Goal: Task Accomplishment & Management: Manage account settings

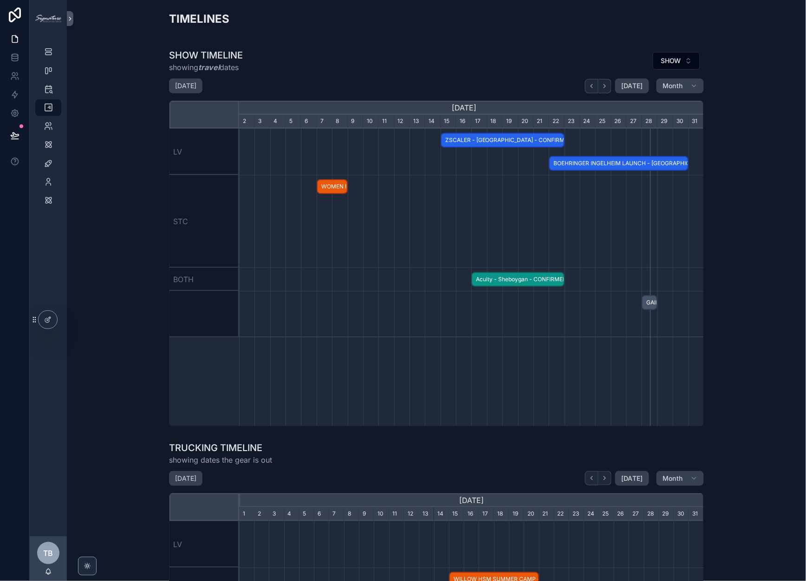
scroll to position [0, 465]
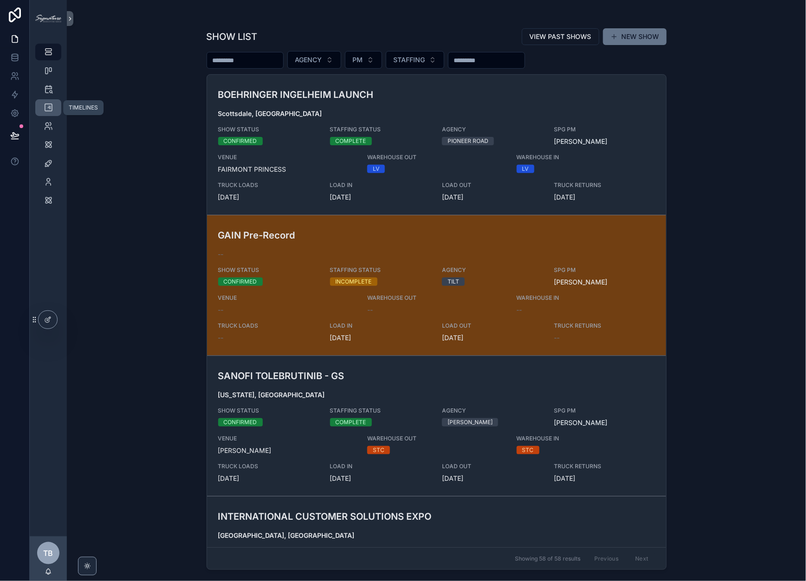
click at [45, 116] on link "TIMELINES" at bounding box center [48, 107] width 26 height 17
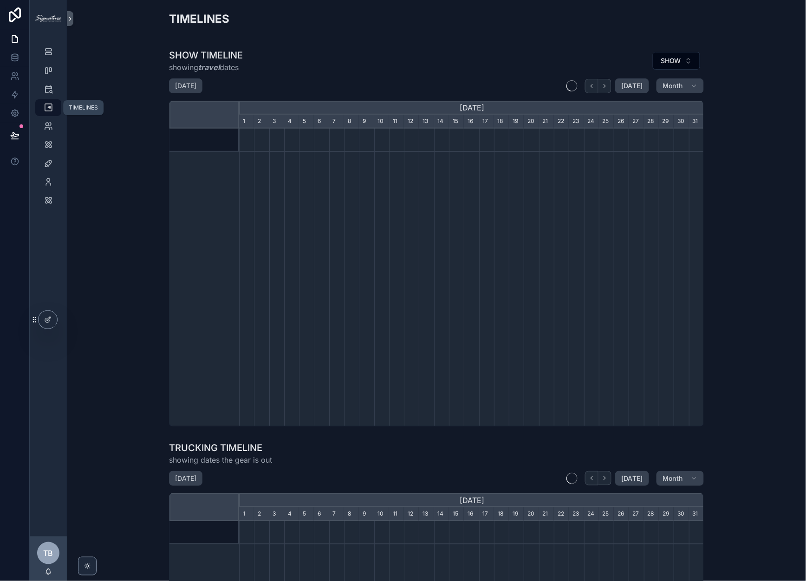
scroll to position [0, 465]
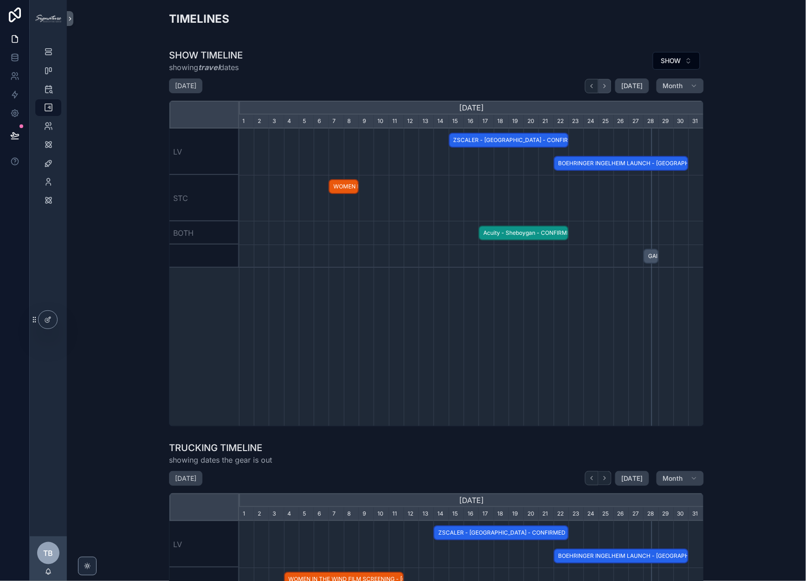
click at [608, 87] on icon "scrollable content" at bounding box center [604, 86] width 7 height 7
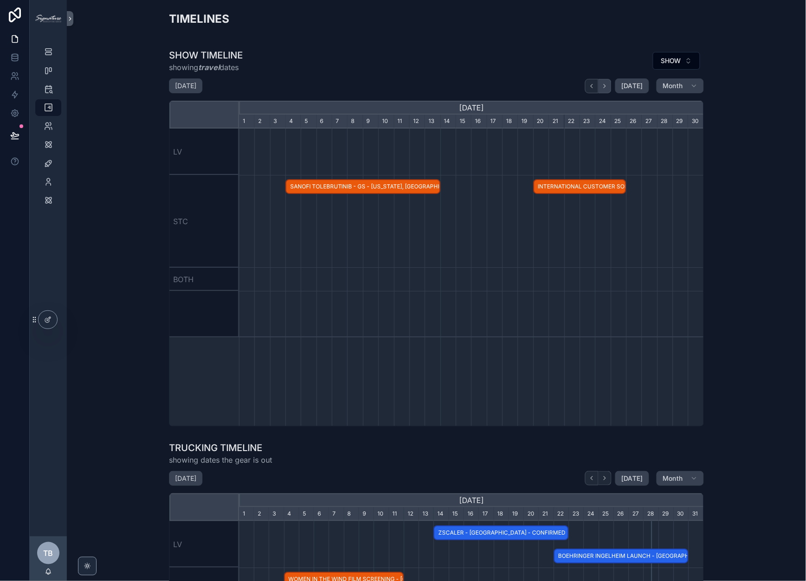
click at [608, 87] on icon "scrollable content" at bounding box center [604, 86] width 7 height 7
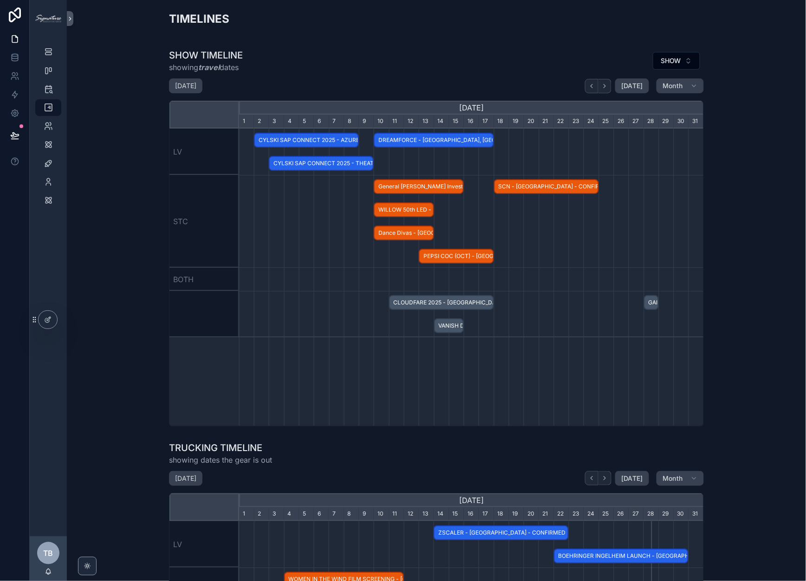
click at [436, 299] on span "CLOUDFARE 2025 - [GEOGRAPHIC_DATA] - HOLD" at bounding box center [441, 302] width 103 height 15
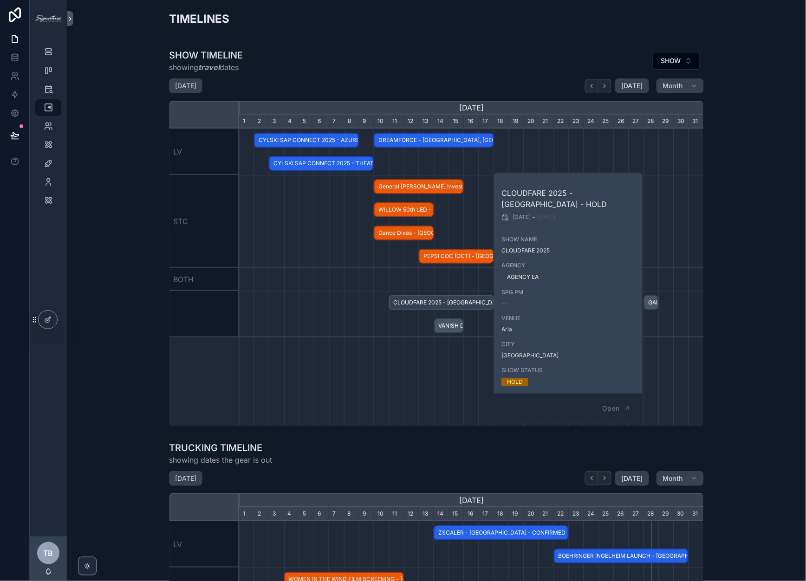
click at [324, 290] on div "scrollable content" at bounding box center [471, 279] width 1394 height 23
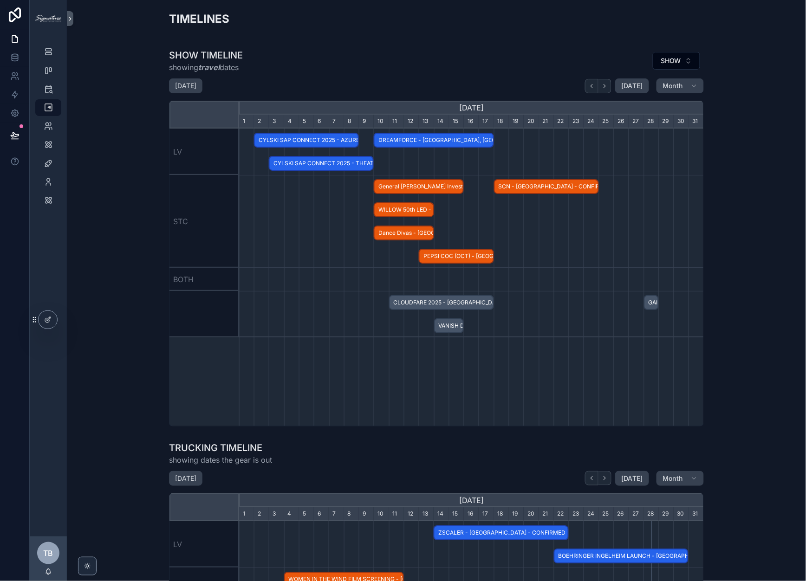
click at [455, 328] on span "VANISH DEMO - Saint [PERSON_NAME], [GEOGRAPHIC_DATA] - HOLD" at bounding box center [449, 326] width 28 height 15
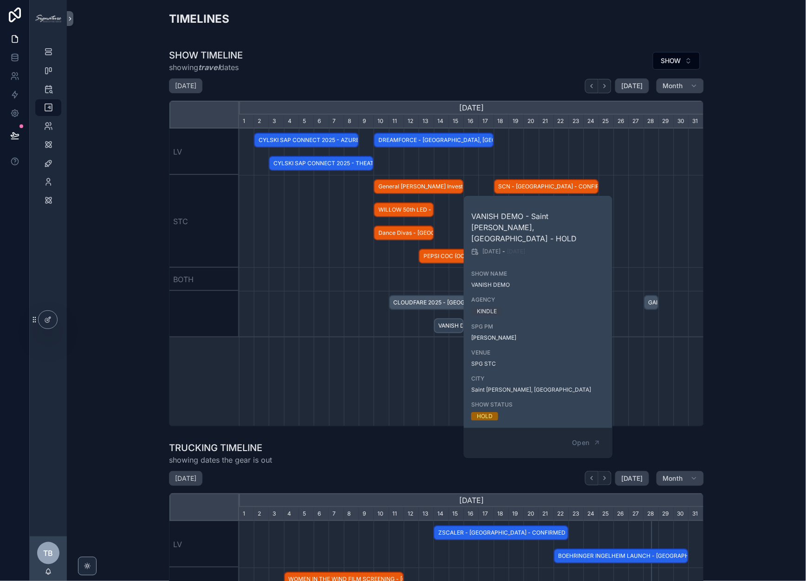
click at [276, 295] on div "scrollable content" at bounding box center [471, 314] width 1394 height 46
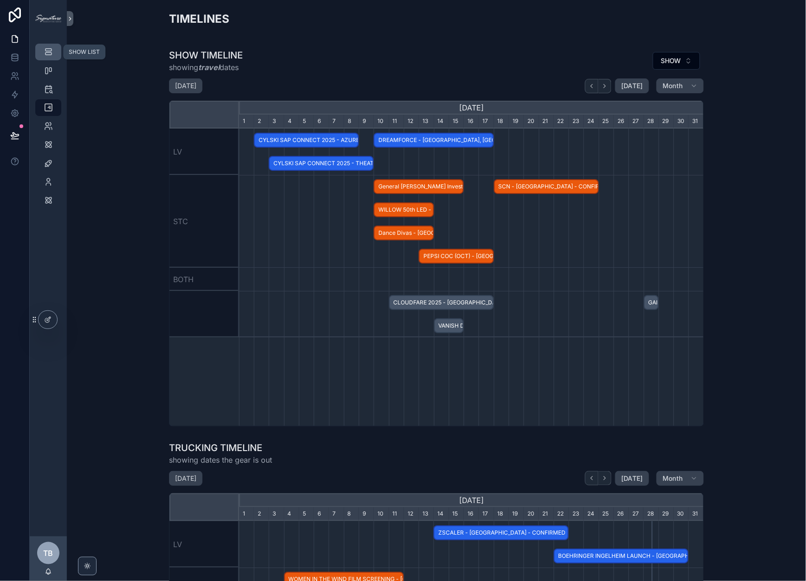
click at [58, 47] on link "SHOW LIST" at bounding box center [48, 52] width 26 height 17
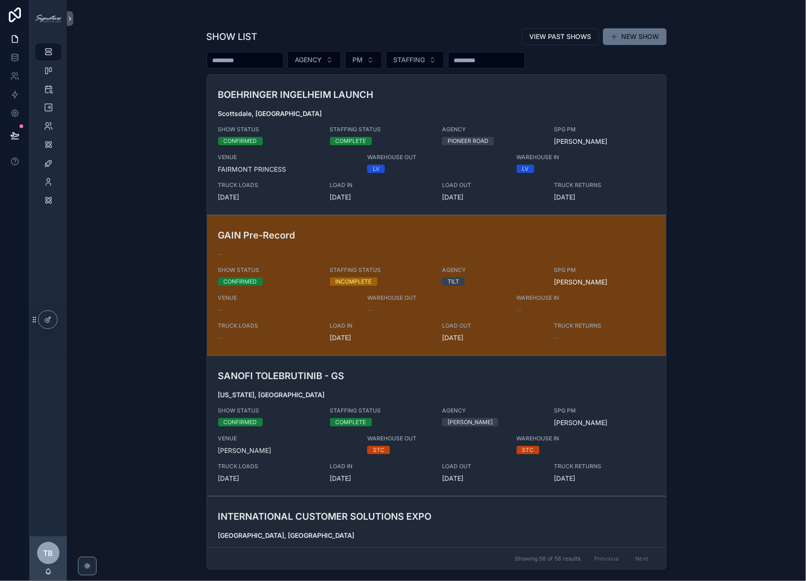
click at [241, 59] on input "scrollable content" at bounding box center [245, 60] width 76 height 13
click at [247, 59] on input "scrollable content" at bounding box center [245, 60] width 76 height 13
type input "***"
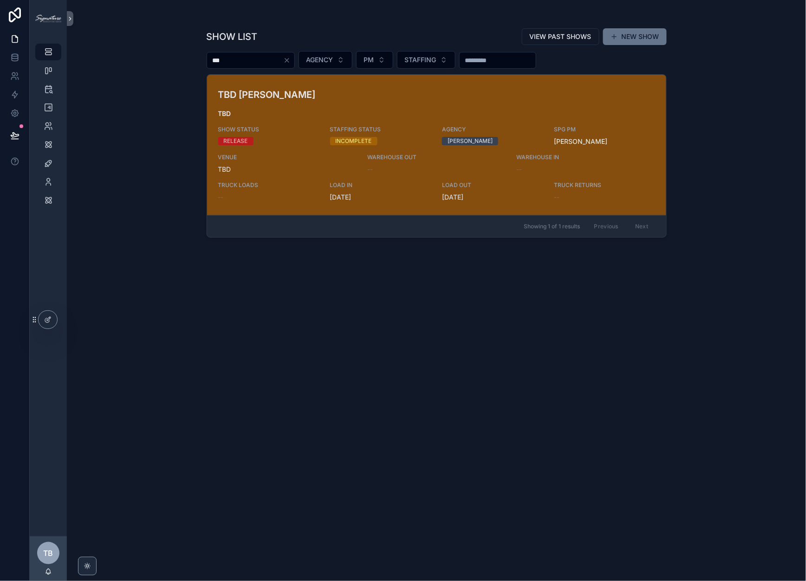
click at [325, 100] on h3 "TBD [PERSON_NAME]" at bounding box center [361, 95] width 287 height 14
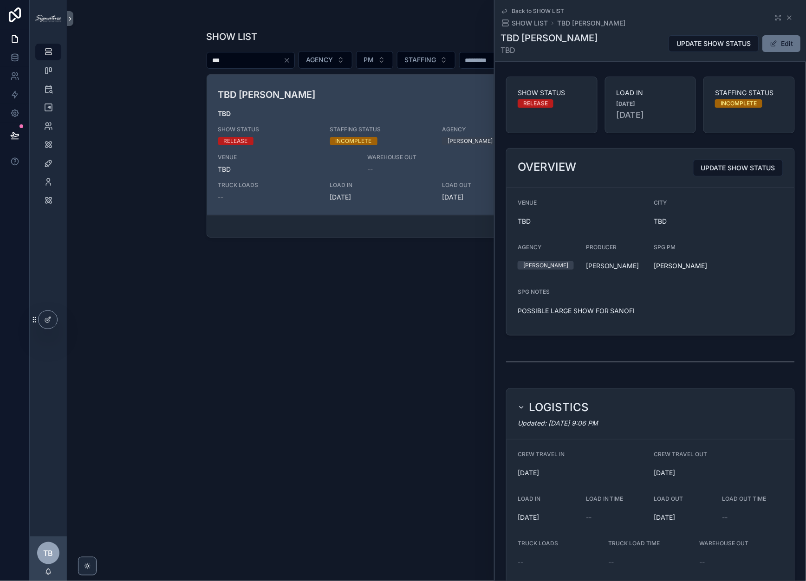
click at [755, 44] on div "UPDATE SHOW STATUS Edit" at bounding box center [730, 44] width 139 height 18
click at [773, 43] on button "Edit" at bounding box center [781, 43] width 38 height 17
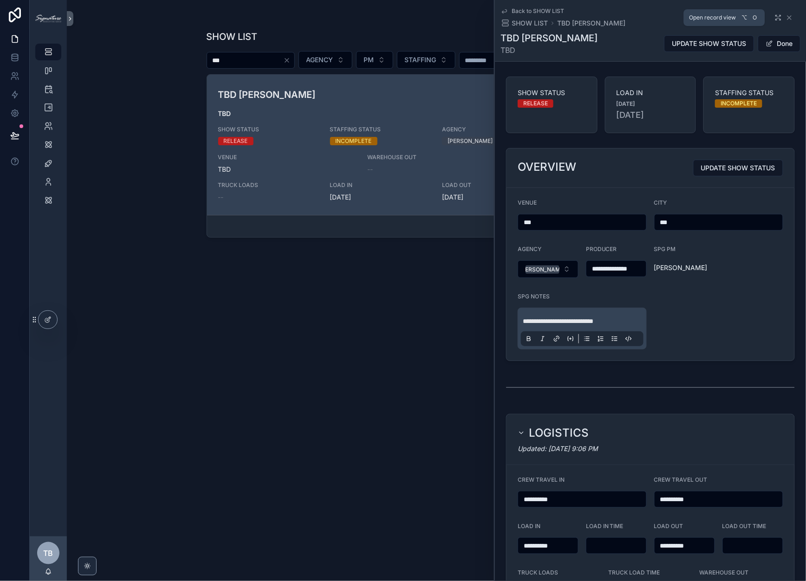
click at [775, 18] on icon "scrollable content" at bounding box center [777, 17] width 7 height 7
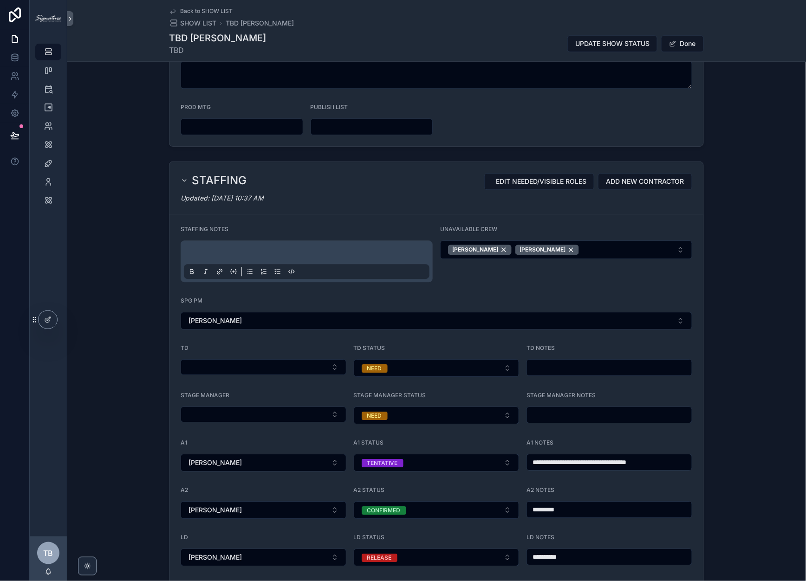
scroll to position [930, 0]
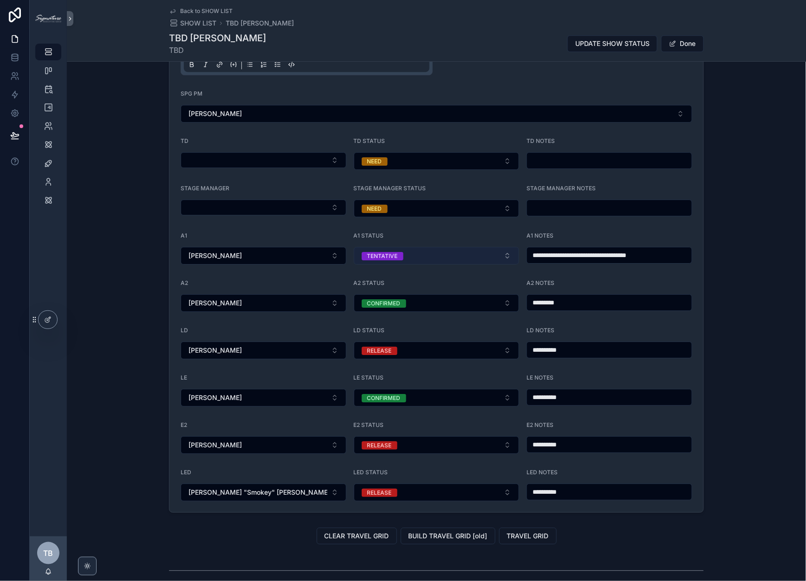
click at [454, 247] on button "TENTATIVE" at bounding box center [437, 256] width 166 height 18
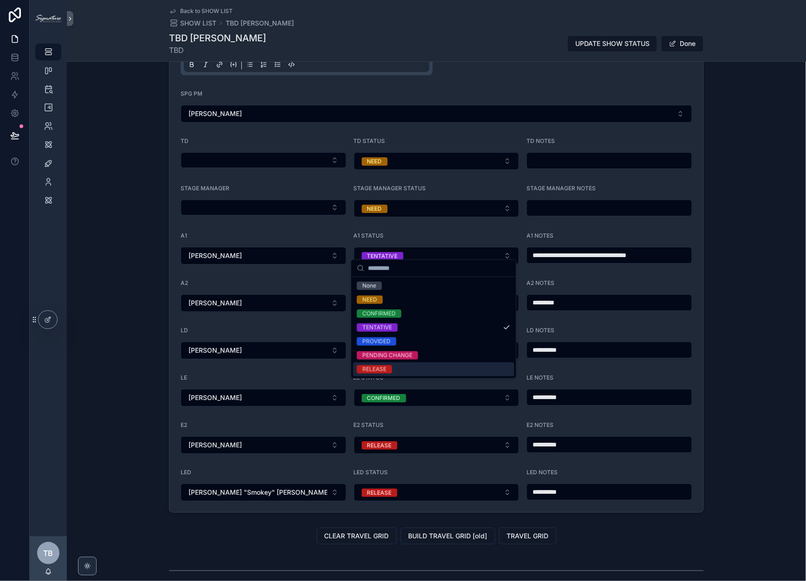
drag, startPoint x: 364, startPoint y: 366, endPoint x: 566, endPoint y: 284, distance: 217.4
click at [364, 366] on div "RELEASE" at bounding box center [375, 369] width 24 height 8
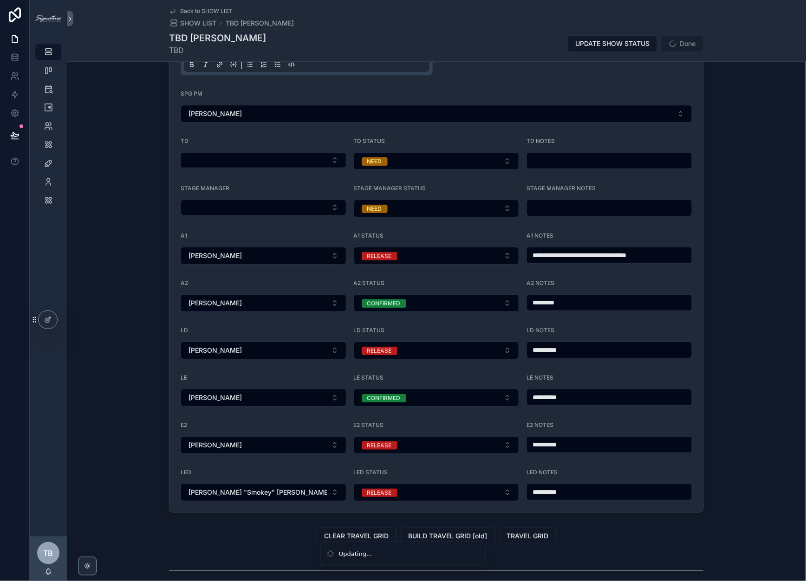
click at [635, 249] on input "**********" at bounding box center [609, 255] width 165 height 13
click at [581, 296] on input "*********" at bounding box center [609, 302] width 165 height 13
drag, startPoint x: 585, startPoint y: 296, endPoint x: 433, endPoint y: 277, distance: 153.0
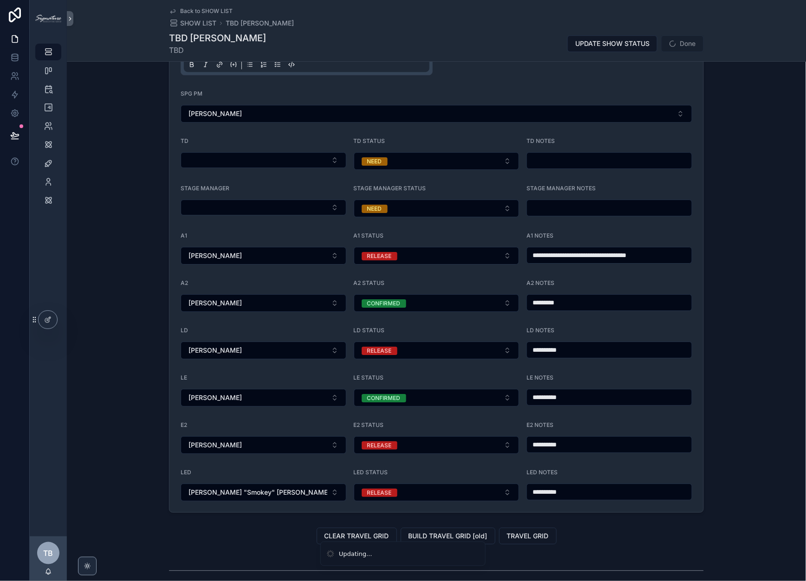
click at [433, 277] on form "**********" at bounding box center [436, 259] width 534 height 505
click at [575, 344] on input "**********" at bounding box center [609, 350] width 165 height 13
click at [575, 252] on input "**********" at bounding box center [609, 255] width 165 height 13
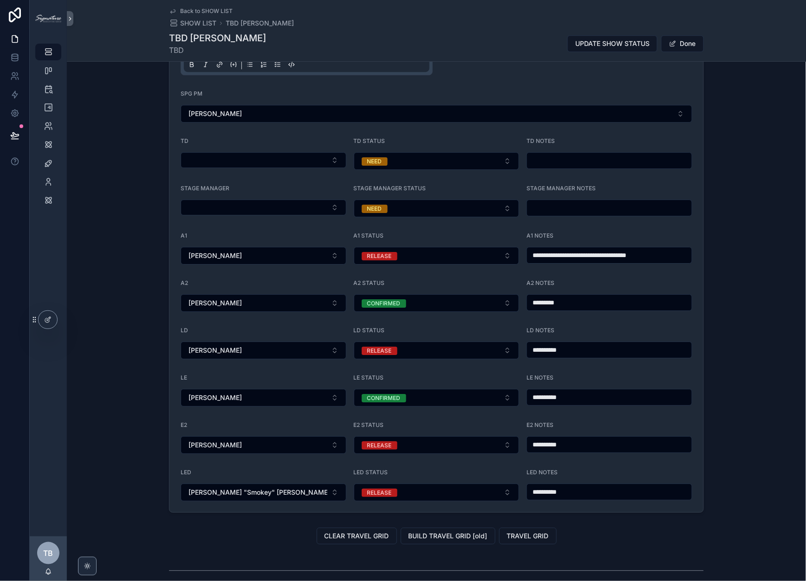
click at [575, 251] on input "**********" at bounding box center [609, 255] width 165 height 13
paste input "scrollable content"
type input "**********"
click at [401, 158] on button "NEED" at bounding box center [437, 161] width 166 height 18
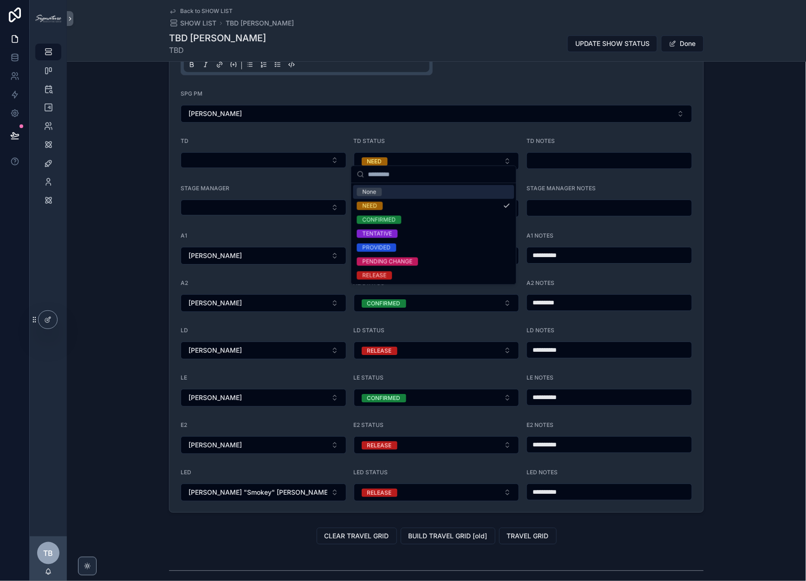
click at [380, 194] on span "None" at bounding box center [369, 192] width 25 height 8
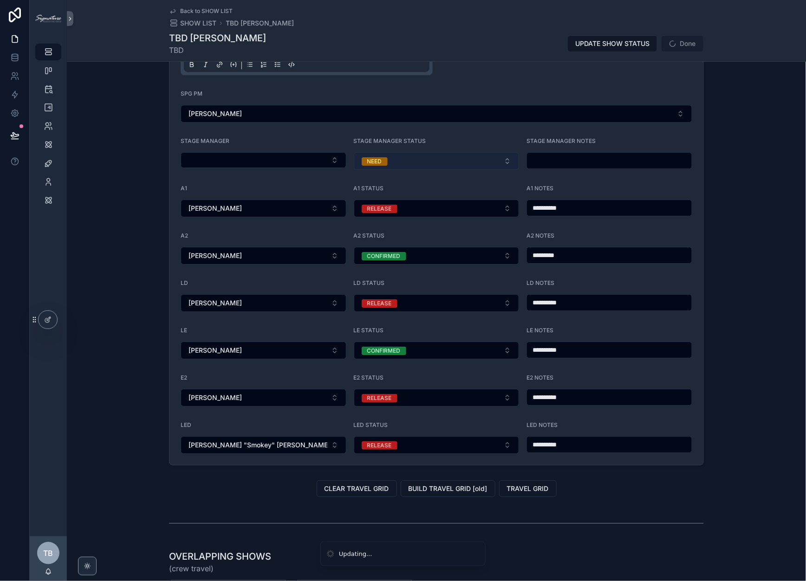
click at [384, 157] on button "NEED" at bounding box center [437, 161] width 166 height 18
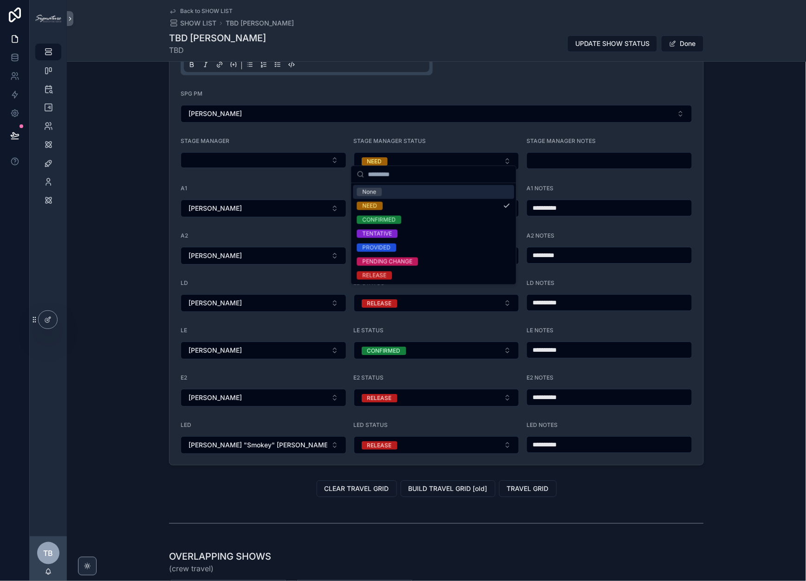
click at [387, 191] on div "None" at bounding box center [433, 192] width 161 height 14
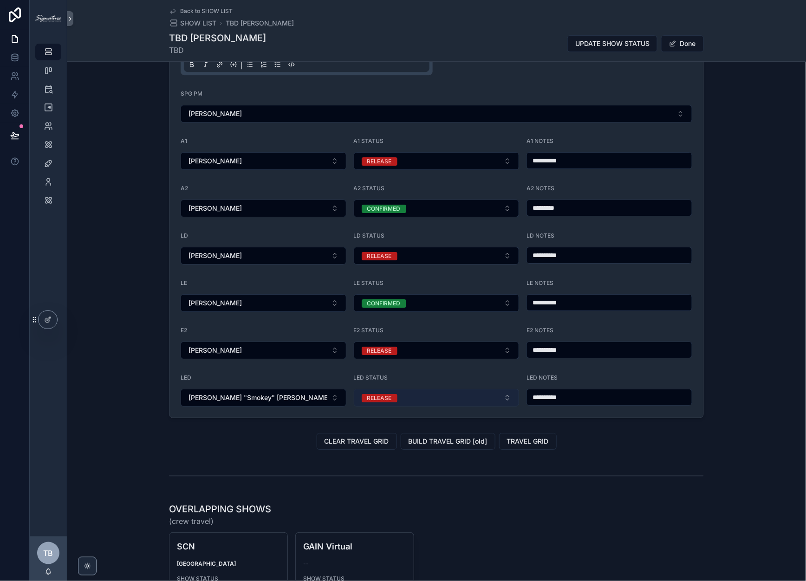
scroll to position [851, 0]
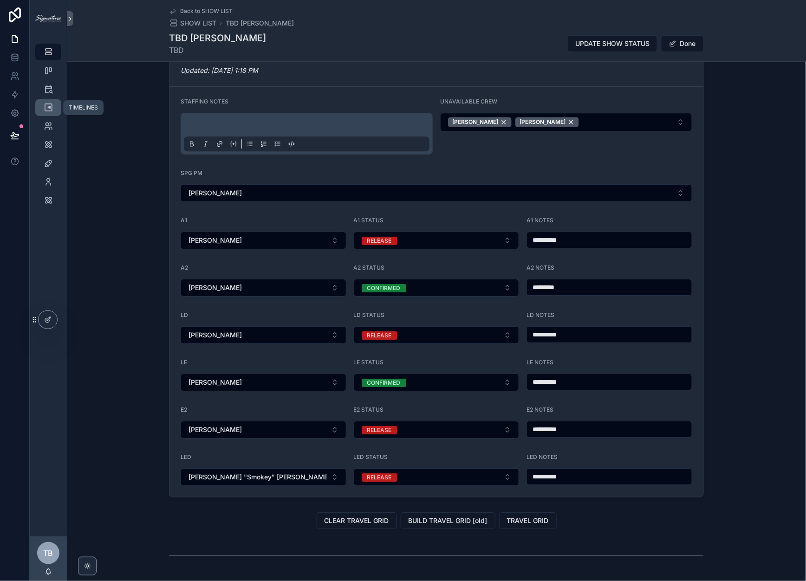
click at [49, 105] on icon "scrollable content" at bounding box center [48, 107] width 9 height 9
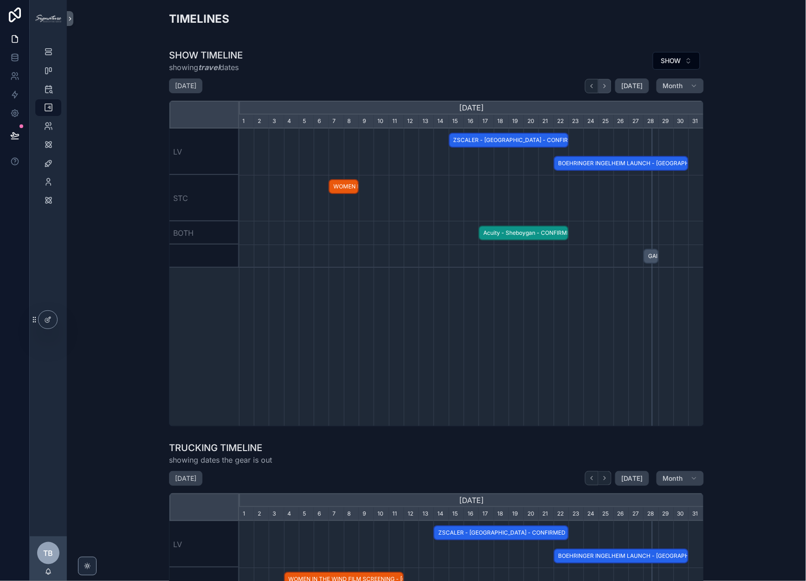
click at [607, 87] on icon "scrollable content" at bounding box center [604, 86] width 7 height 7
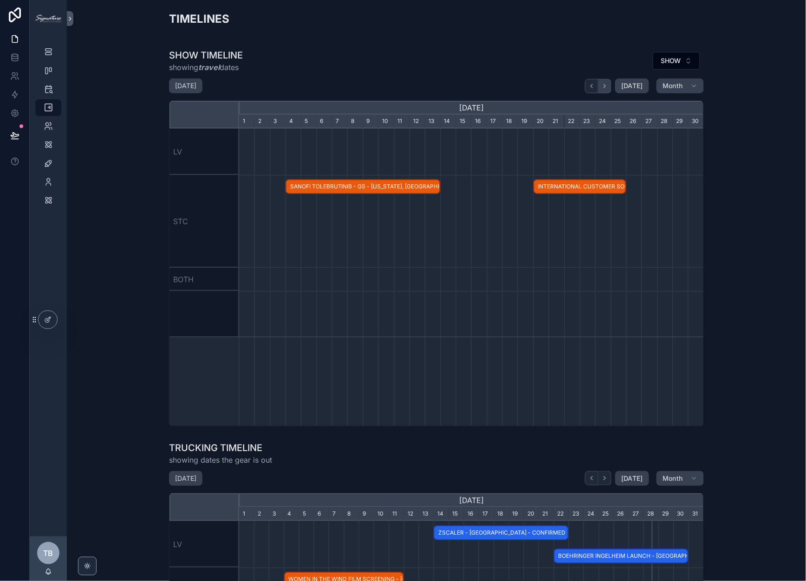
click at [607, 87] on icon "scrollable content" at bounding box center [604, 86] width 7 height 7
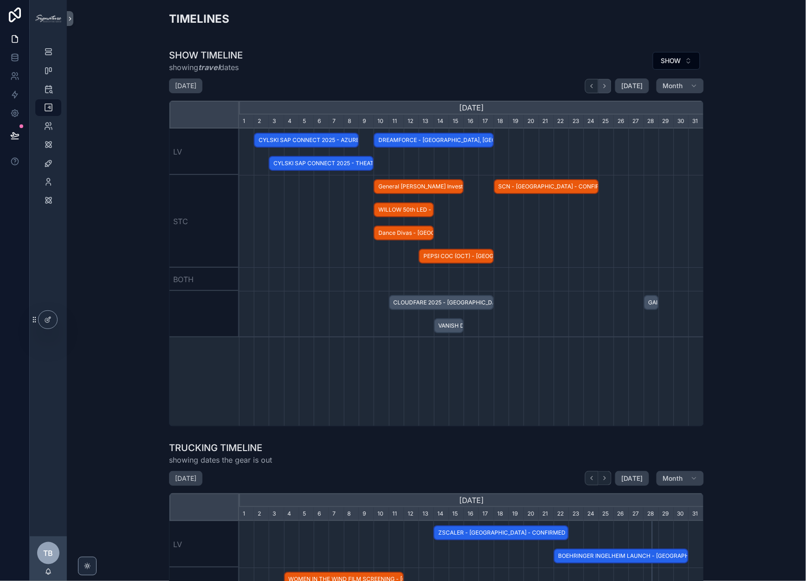
click at [607, 87] on icon "scrollable content" at bounding box center [604, 86] width 7 height 7
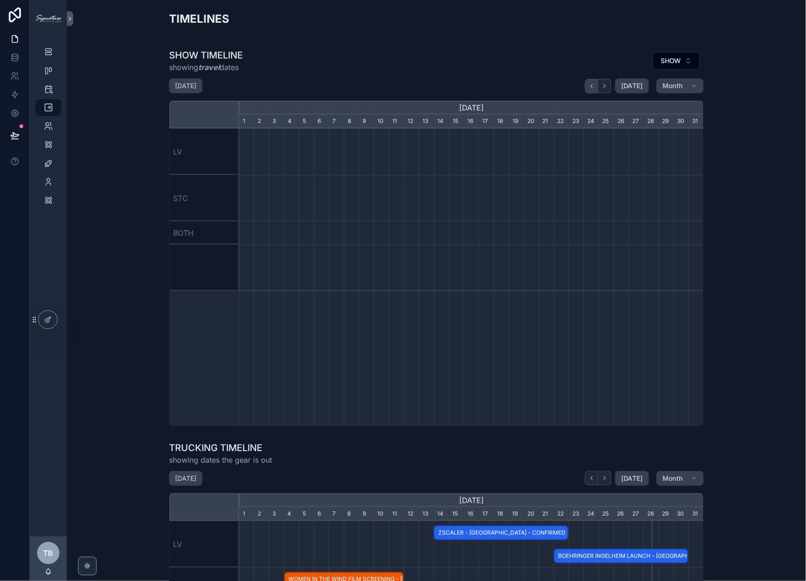
click at [592, 87] on icon "scrollable content" at bounding box center [591, 86] width 7 height 7
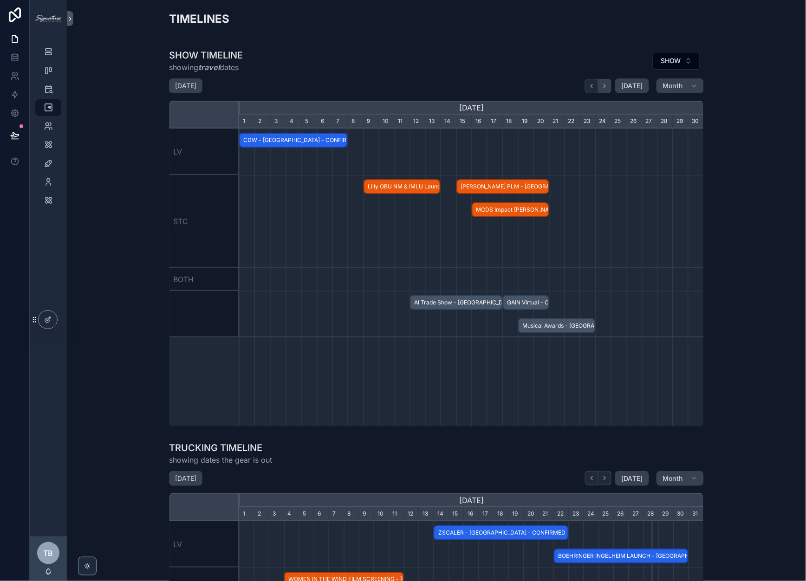
click at [605, 88] on icon "scrollable content" at bounding box center [604, 86] width 7 height 7
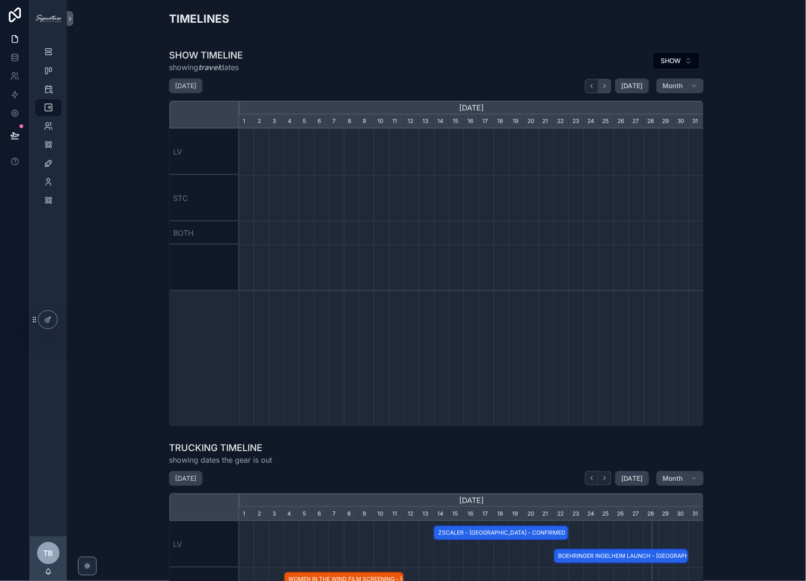
click at [605, 88] on icon "scrollable content" at bounding box center [604, 86] width 7 height 7
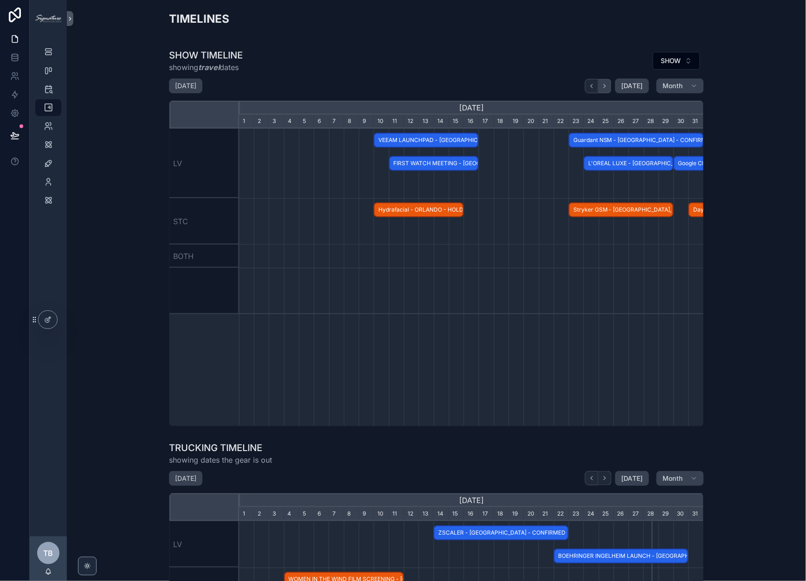
click at [605, 88] on icon "scrollable content" at bounding box center [604, 86] width 7 height 7
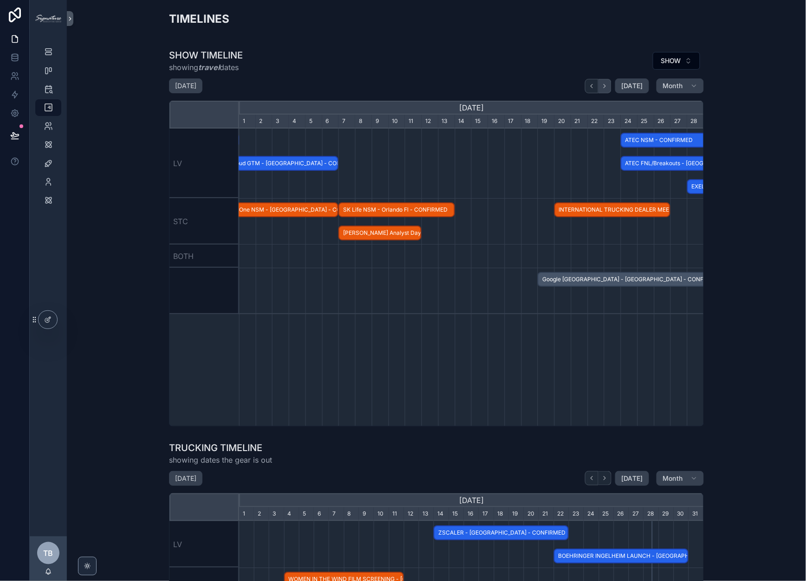
click at [605, 88] on icon "scrollable content" at bounding box center [604, 86] width 7 height 7
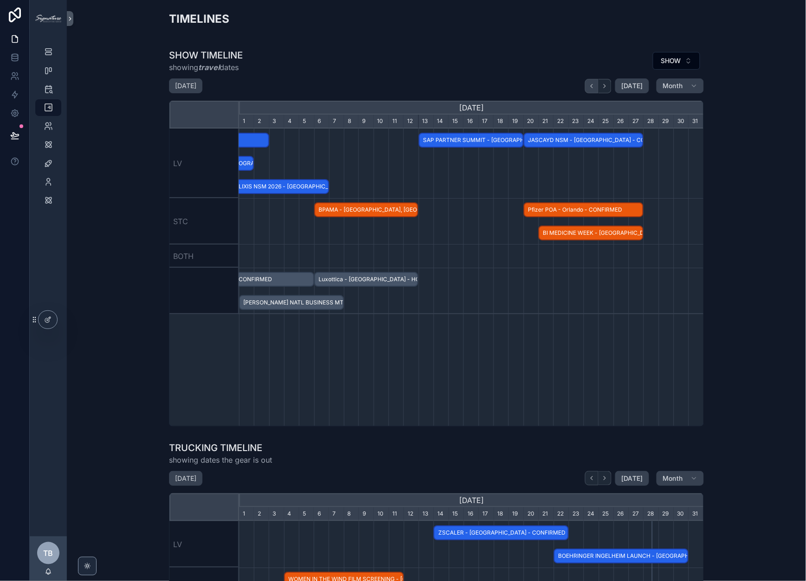
click at [594, 87] on icon "scrollable content" at bounding box center [591, 86] width 7 height 7
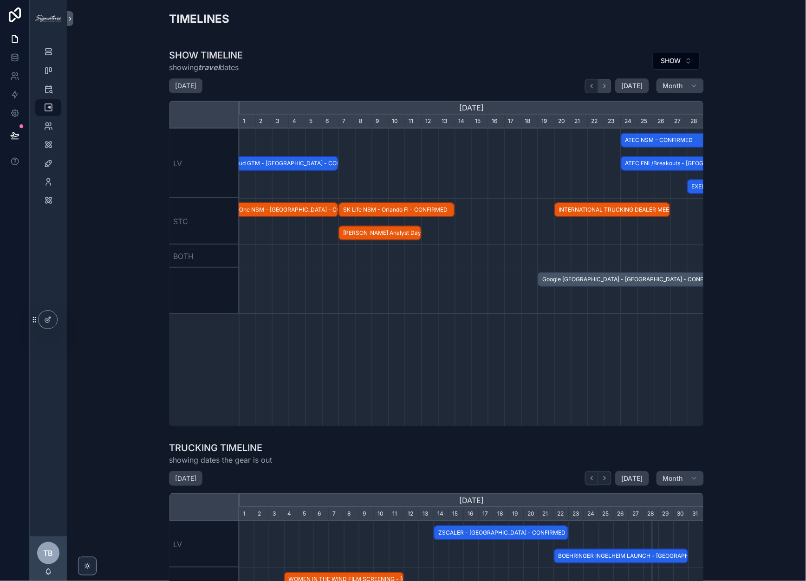
click at [603, 87] on icon "scrollable content" at bounding box center [604, 86] width 7 height 7
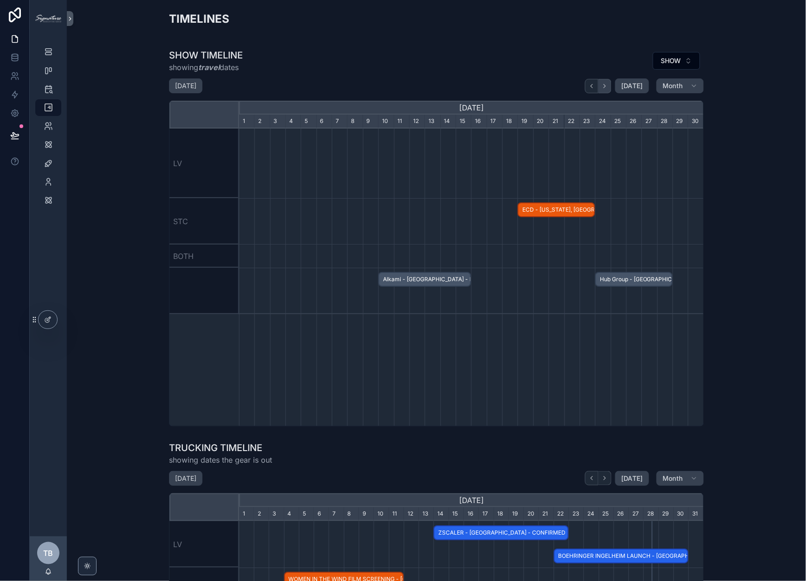
click at [603, 87] on icon "scrollable content" at bounding box center [604, 86] width 7 height 7
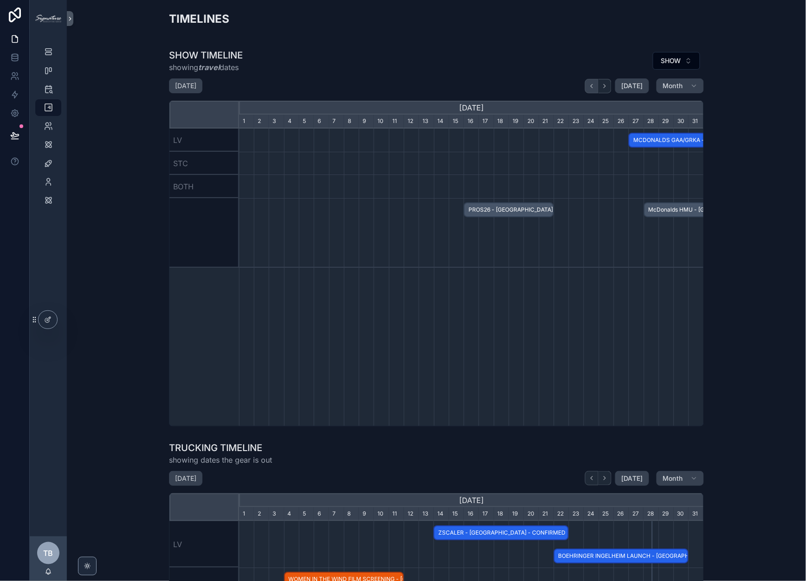
click at [592, 86] on icon "scrollable content" at bounding box center [591, 86] width 7 height 7
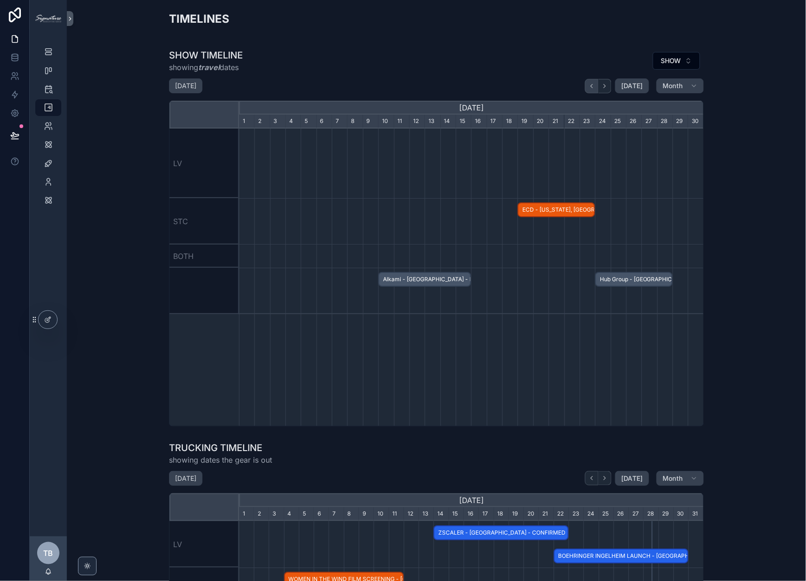
click at [592, 86] on icon "scrollable content" at bounding box center [591, 86] width 7 height 7
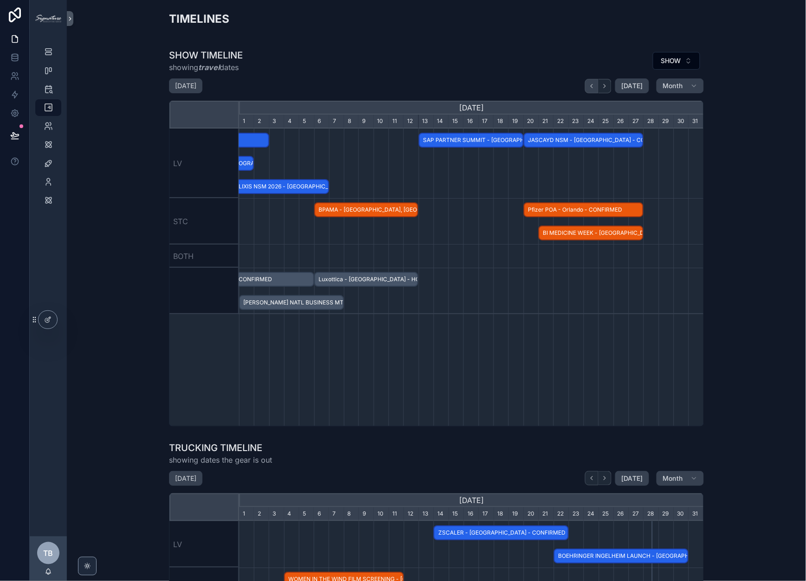
click at [592, 86] on icon "scrollable content" at bounding box center [591, 86] width 7 height 7
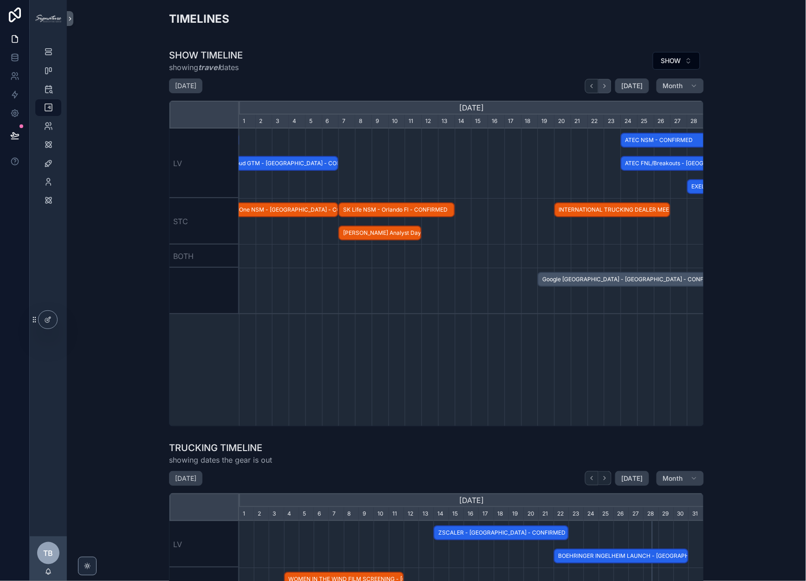
click at [603, 86] on icon "scrollable content" at bounding box center [604, 86] width 7 height 7
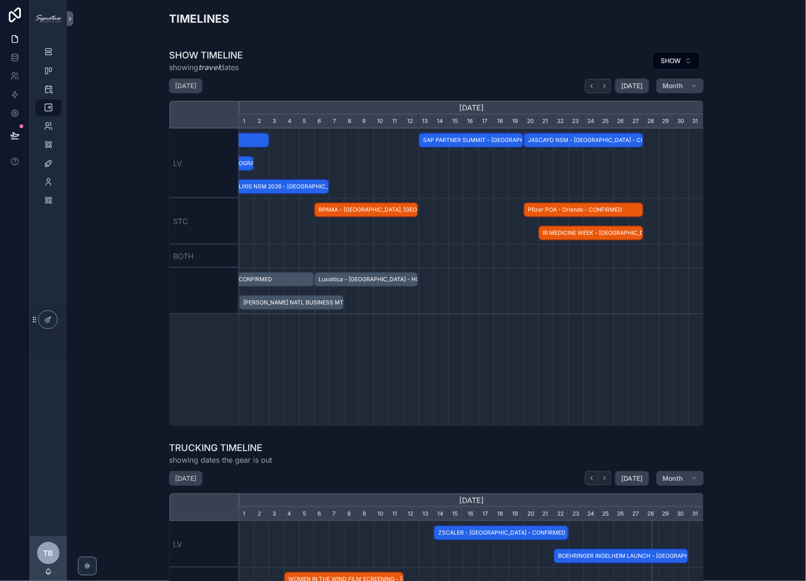
click at [326, 301] on span "[PERSON_NAME] NATL BUSINESS MTG - [GEOGRAPHIC_DATA][PERSON_NAME], [GEOGRAPHIC_D…" at bounding box center [291, 302] width 103 height 15
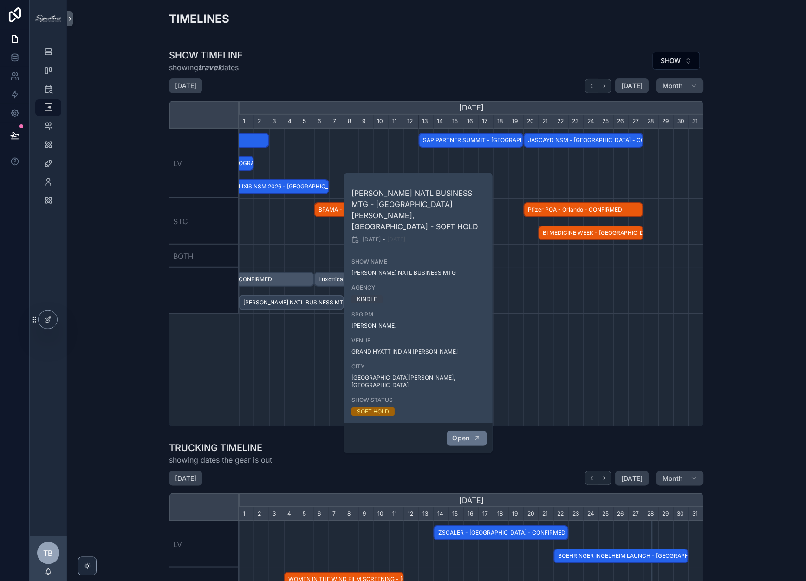
click at [466, 434] on span "Open" at bounding box center [461, 438] width 17 height 8
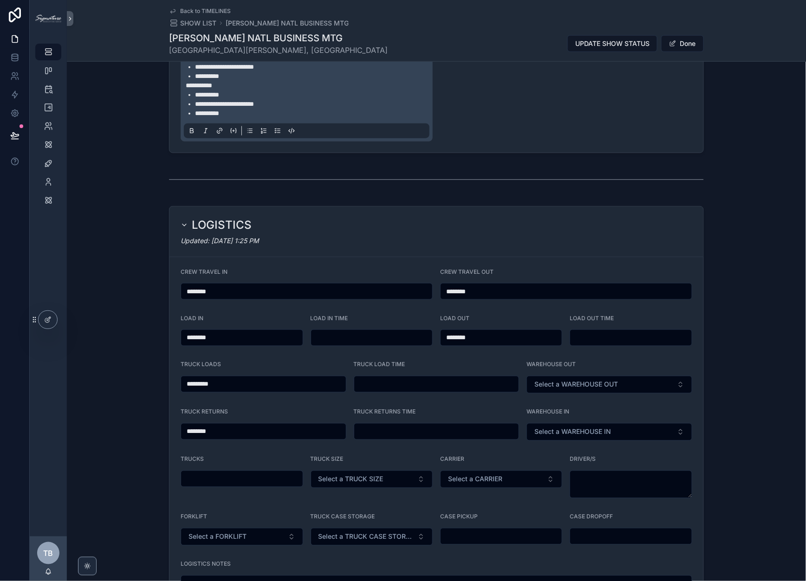
scroll to position [346, 0]
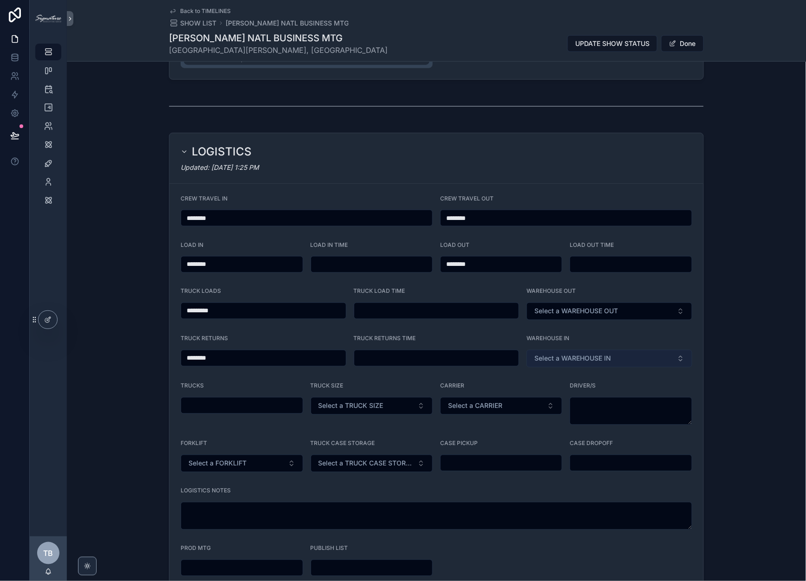
click at [584, 358] on span "Select a WAREHOUSE IN" at bounding box center [572, 358] width 77 height 9
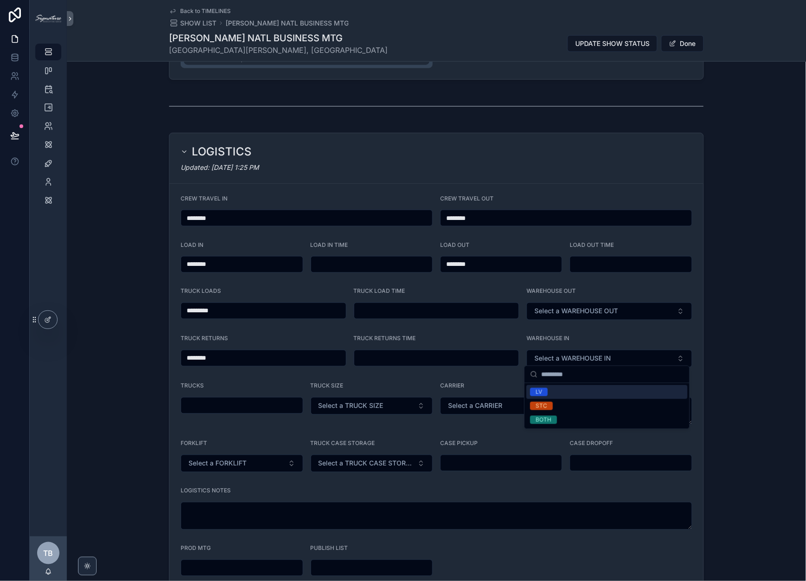
click at [475, 297] on div "TRUCK LOAD TIME" at bounding box center [437, 304] width 166 height 33
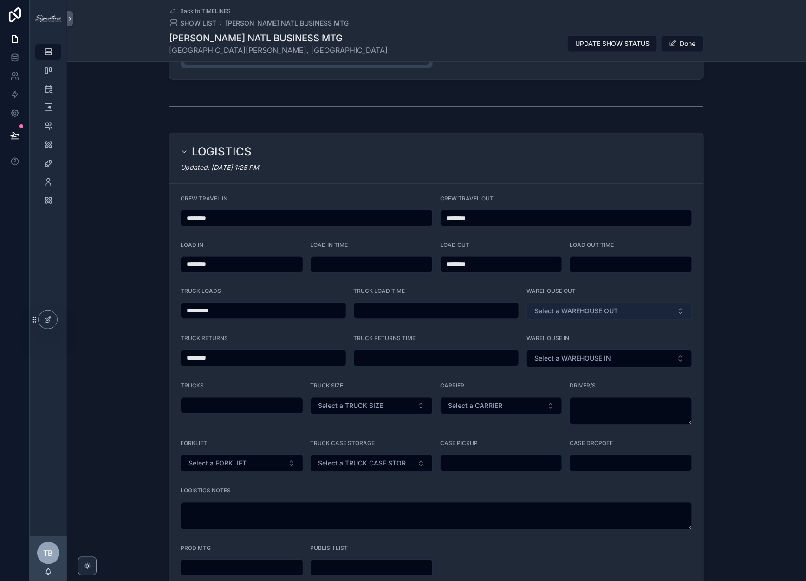
click at [540, 312] on span "Select a WAREHOUSE OUT" at bounding box center [576, 311] width 84 height 9
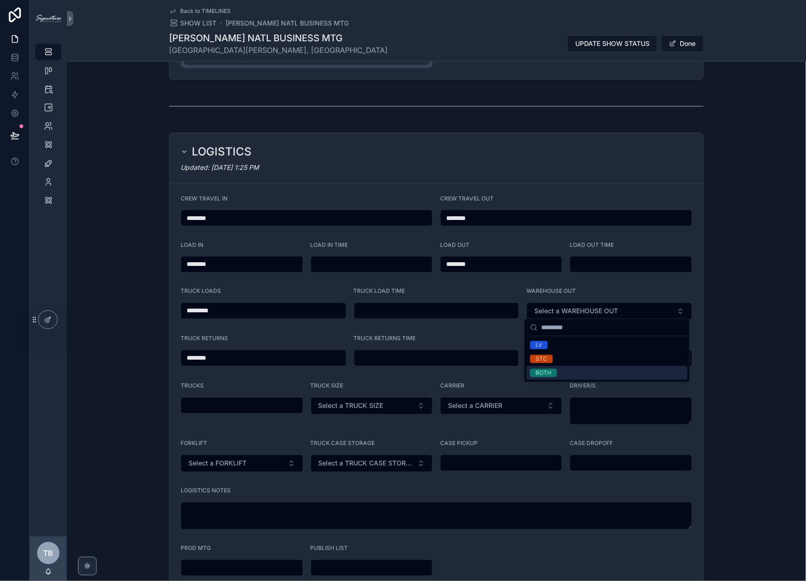
click at [553, 373] on span "BOTH" at bounding box center [543, 373] width 27 height 8
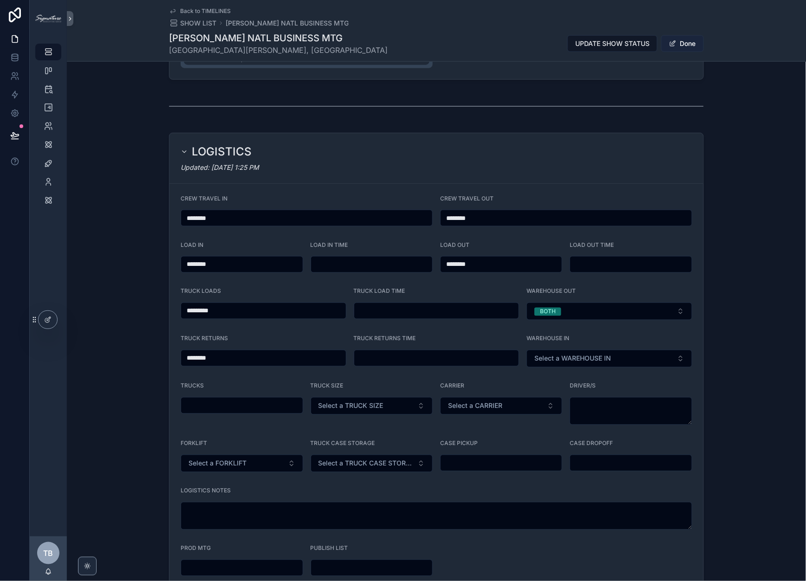
click at [683, 44] on button "Done" at bounding box center [682, 43] width 43 height 17
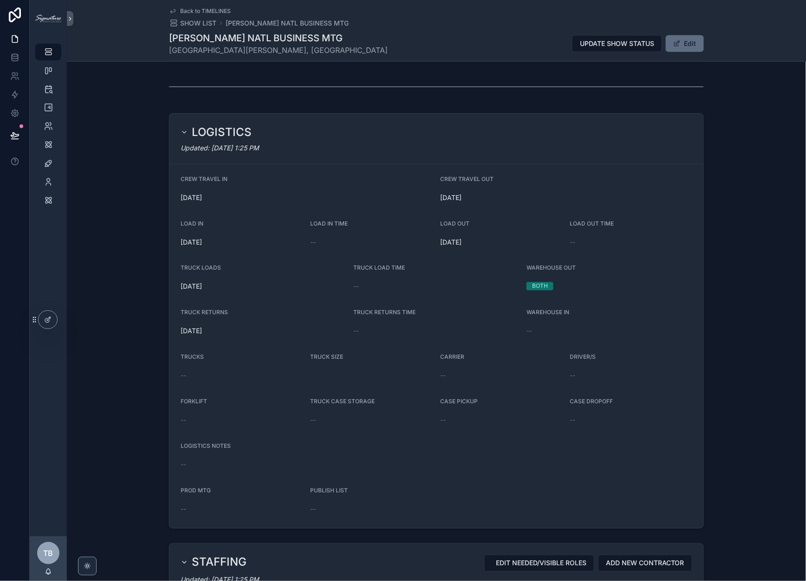
scroll to position [342, 0]
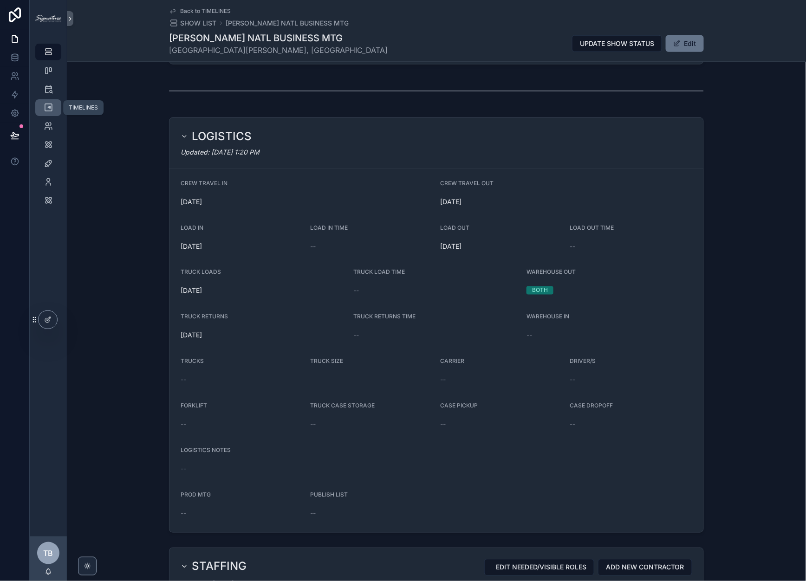
click at [50, 107] on icon "scrollable content" at bounding box center [48, 107] width 9 height 9
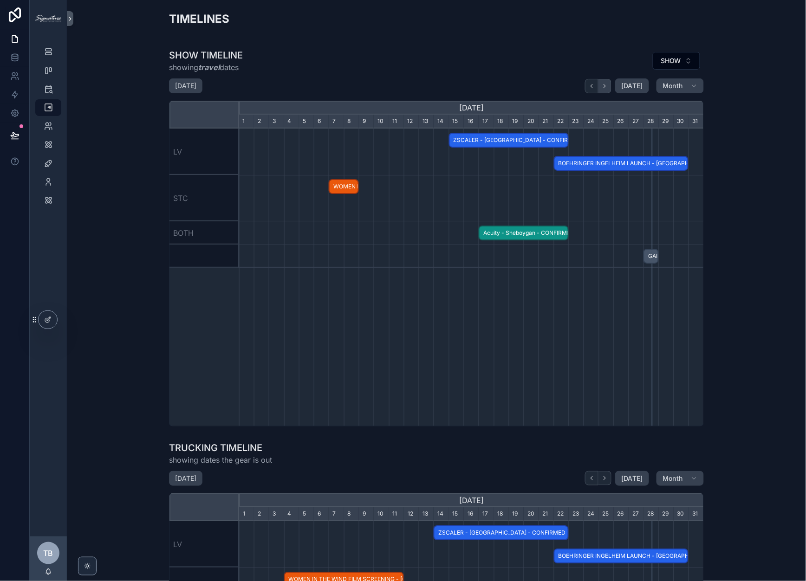
click at [607, 87] on icon "scrollable content" at bounding box center [604, 86] width 7 height 7
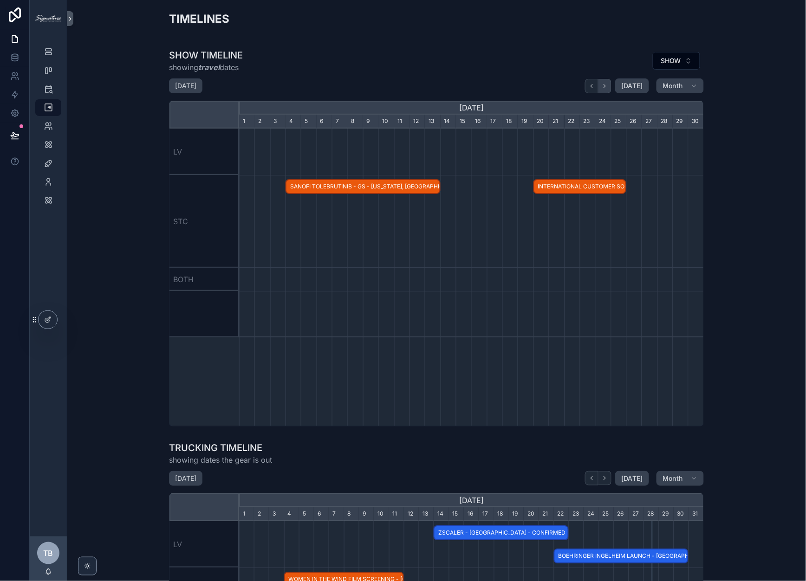
click at [607, 87] on icon "scrollable content" at bounding box center [604, 86] width 7 height 7
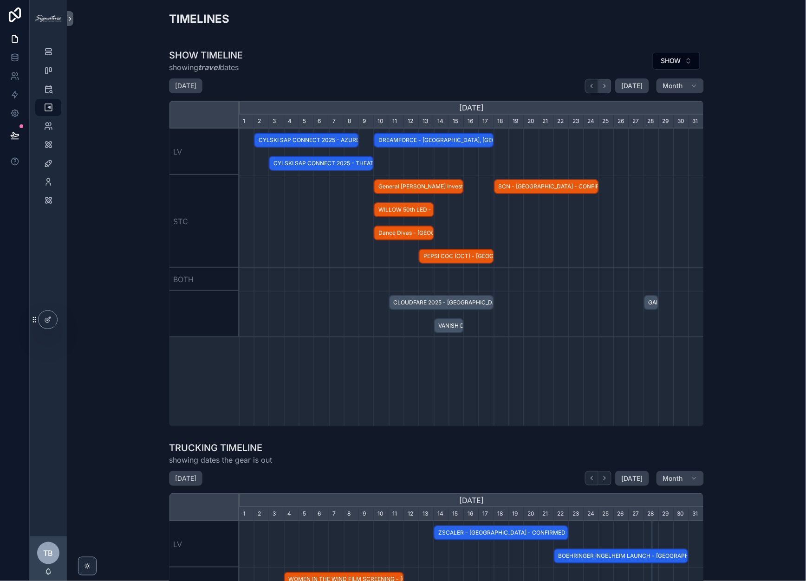
click at [607, 87] on icon "scrollable content" at bounding box center [604, 86] width 7 height 7
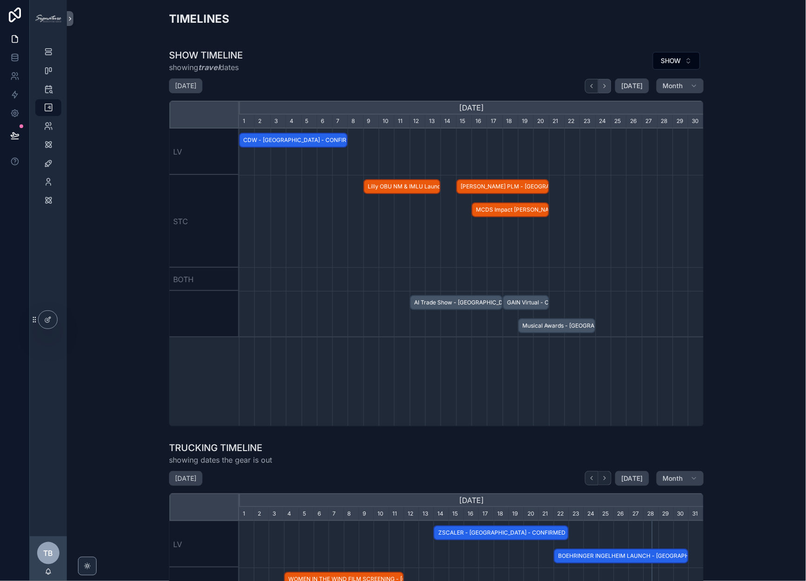
click at [607, 87] on icon "scrollable content" at bounding box center [604, 86] width 7 height 7
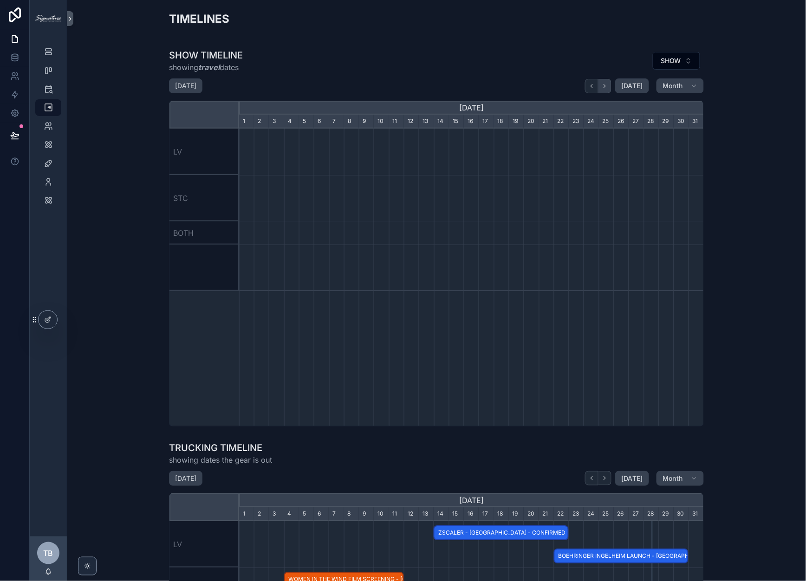
click at [607, 87] on icon "scrollable content" at bounding box center [604, 86] width 7 height 7
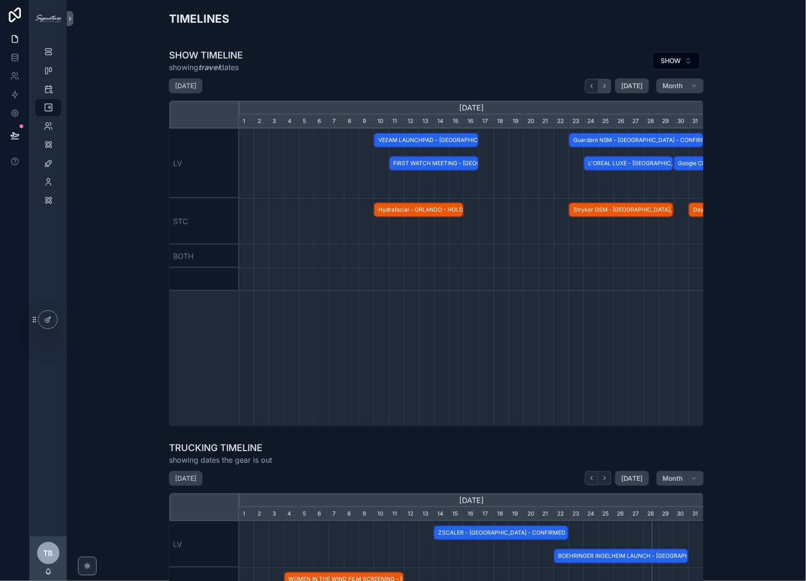
click at [607, 87] on icon "scrollable content" at bounding box center [604, 86] width 7 height 7
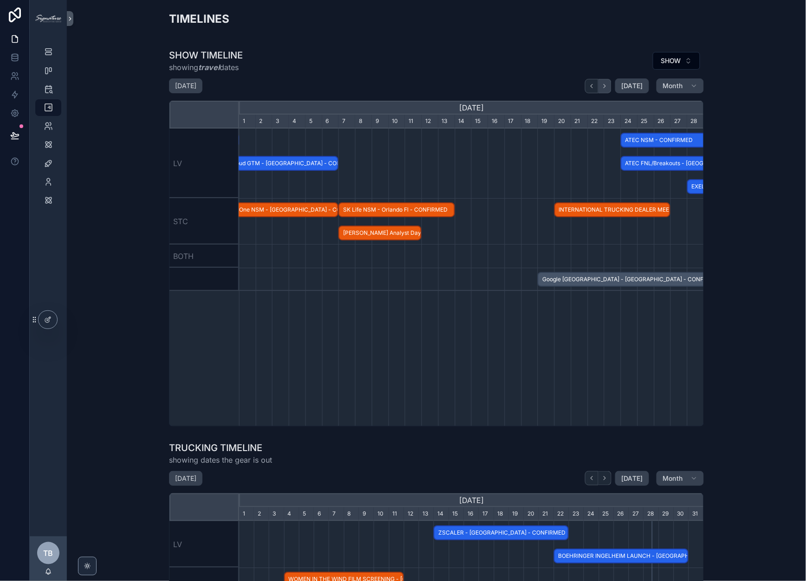
click at [607, 87] on icon "scrollable content" at bounding box center [604, 86] width 7 height 7
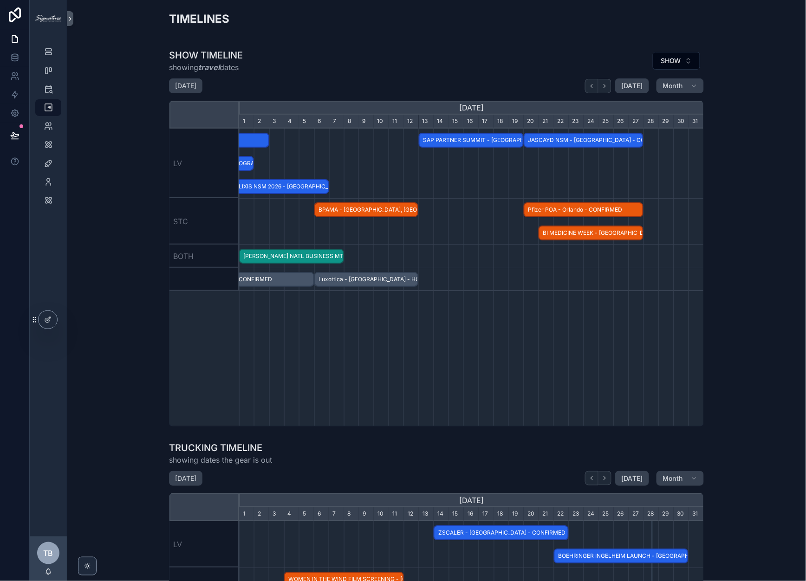
click at [598, 140] on span "JASCAYD NSM - [GEOGRAPHIC_DATA] - CONFIRMED" at bounding box center [584, 140] width 118 height 15
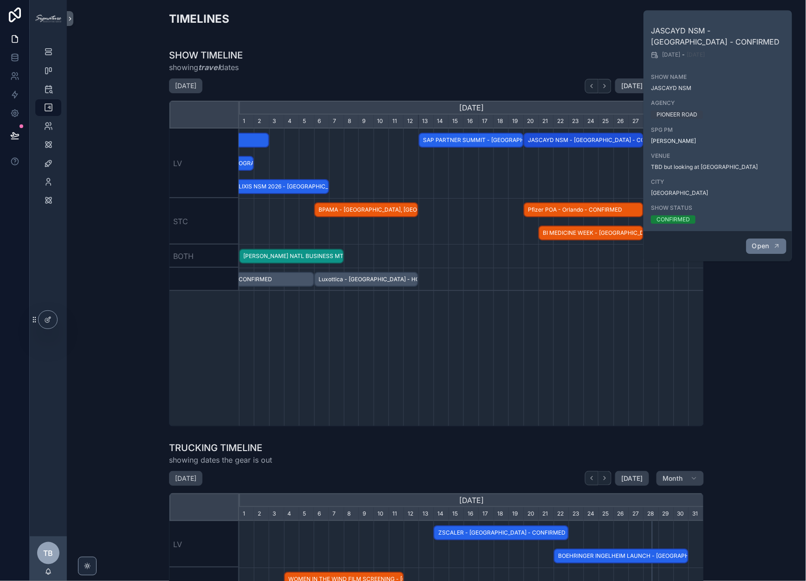
click at [775, 246] on icon "scrollable content" at bounding box center [776, 245] width 7 height 7
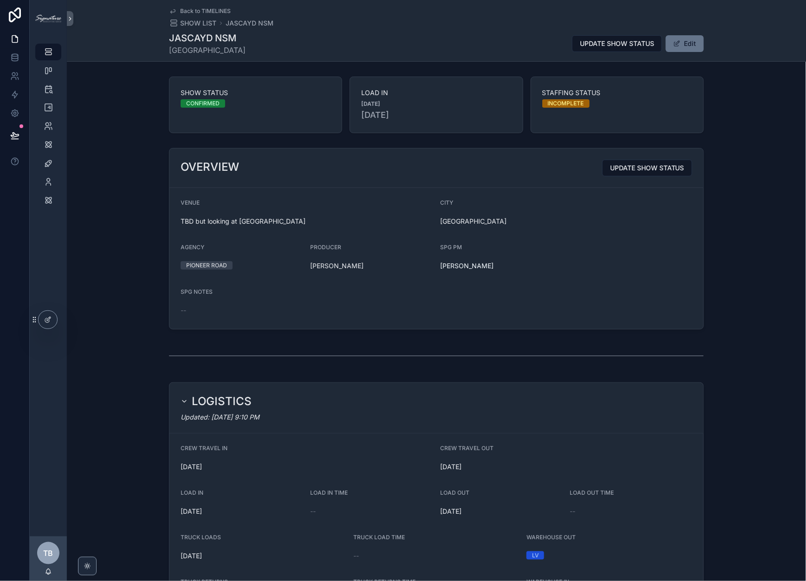
click at [691, 42] on button "Edit" at bounding box center [685, 43] width 38 height 17
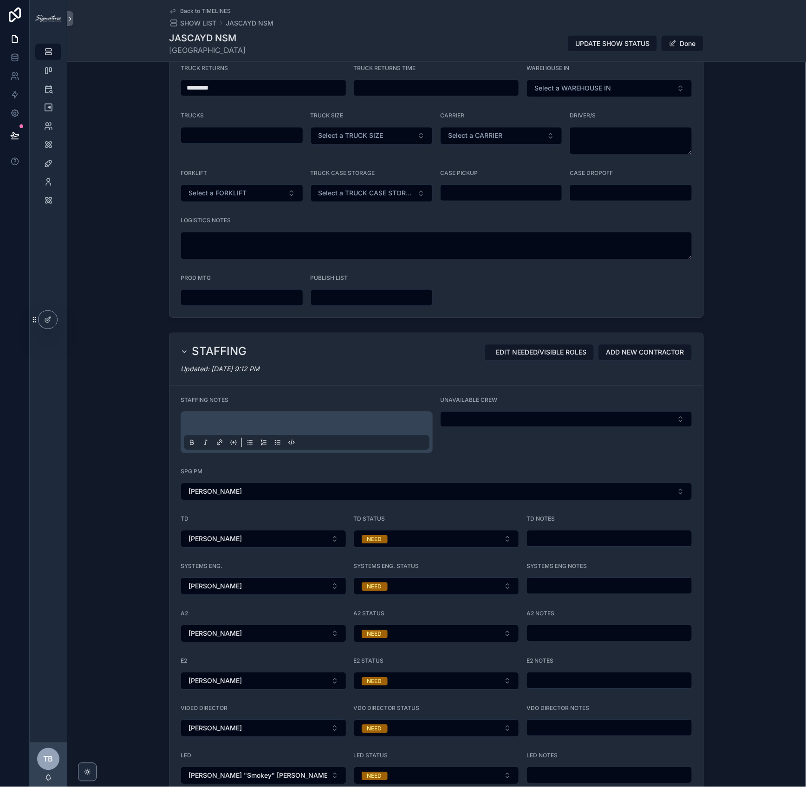
scroll to position [824, 0]
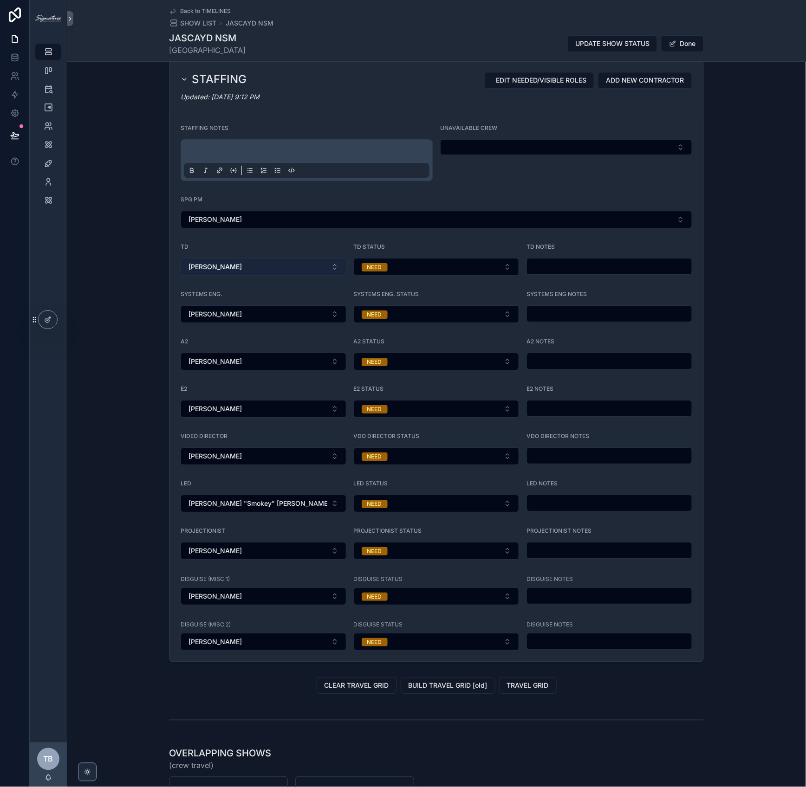
click at [326, 261] on button "[PERSON_NAME]" at bounding box center [264, 267] width 166 height 18
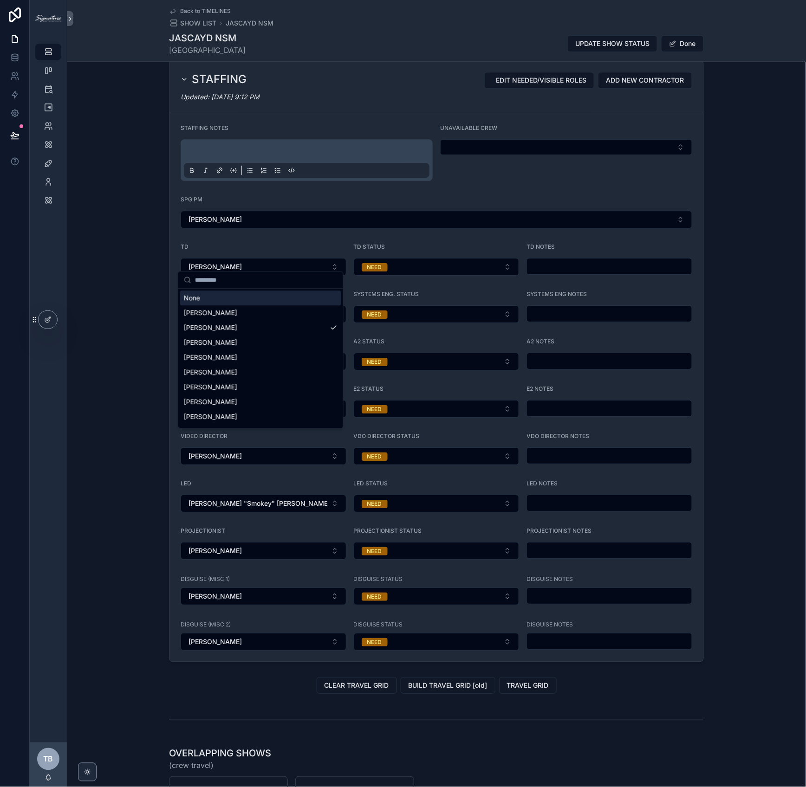
click at [201, 298] on div "None" at bounding box center [260, 298] width 161 height 15
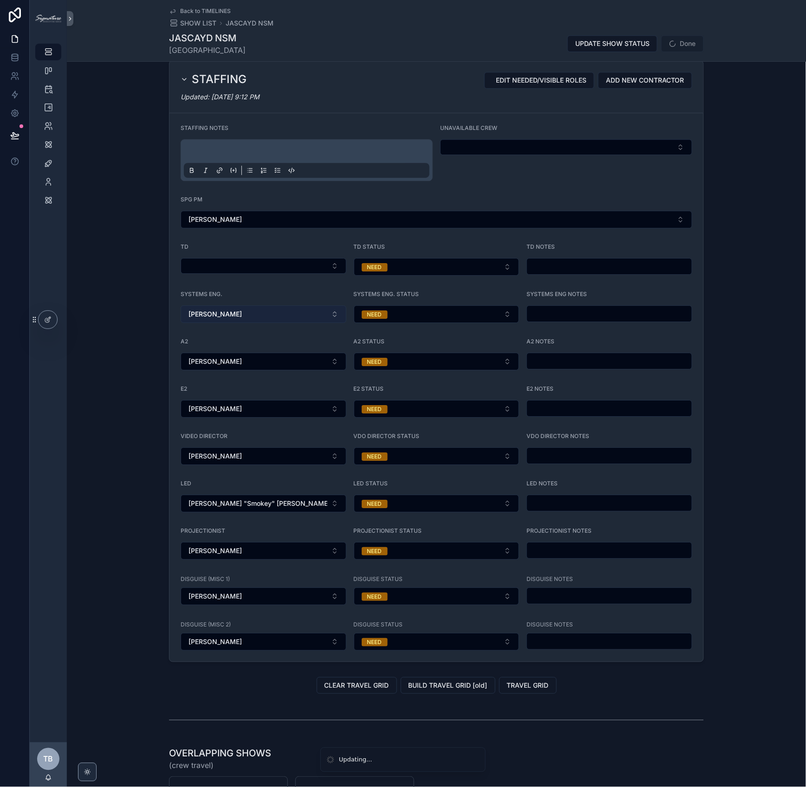
click at [202, 310] on span "[PERSON_NAME]" at bounding box center [215, 314] width 53 height 9
click at [208, 332] on input "scrollable content" at bounding box center [266, 327] width 143 height 17
click at [204, 340] on div "None" at bounding box center [260, 345] width 161 height 15
click at [202, 357] on span "[PERSON_NAME]" at bounding box center [215, 361] width 53 height 9
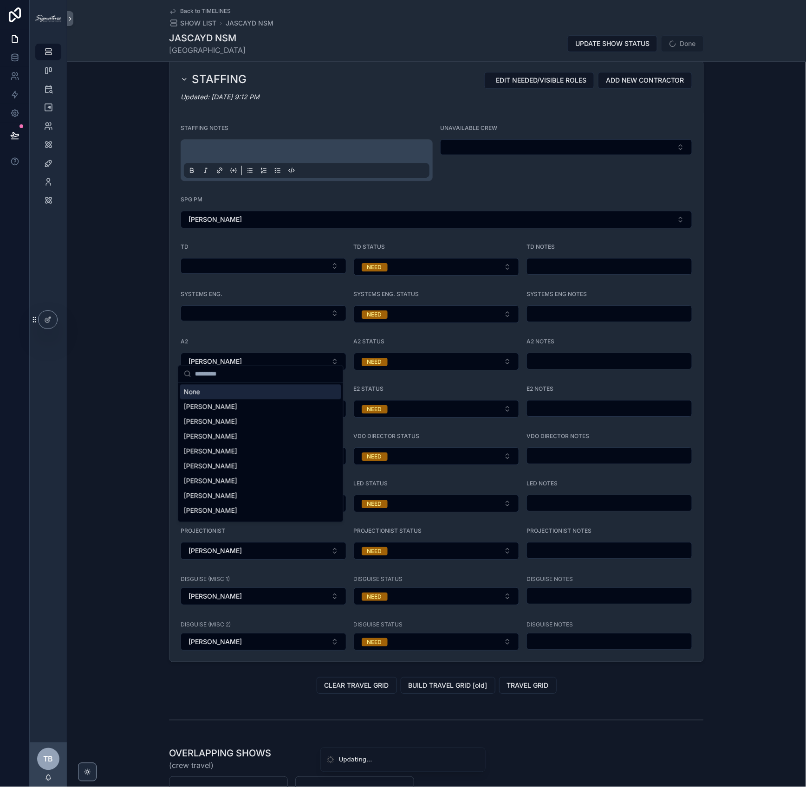
click at [200, 390] on div "None" at bounding box center [260, 392] width 161 height 15
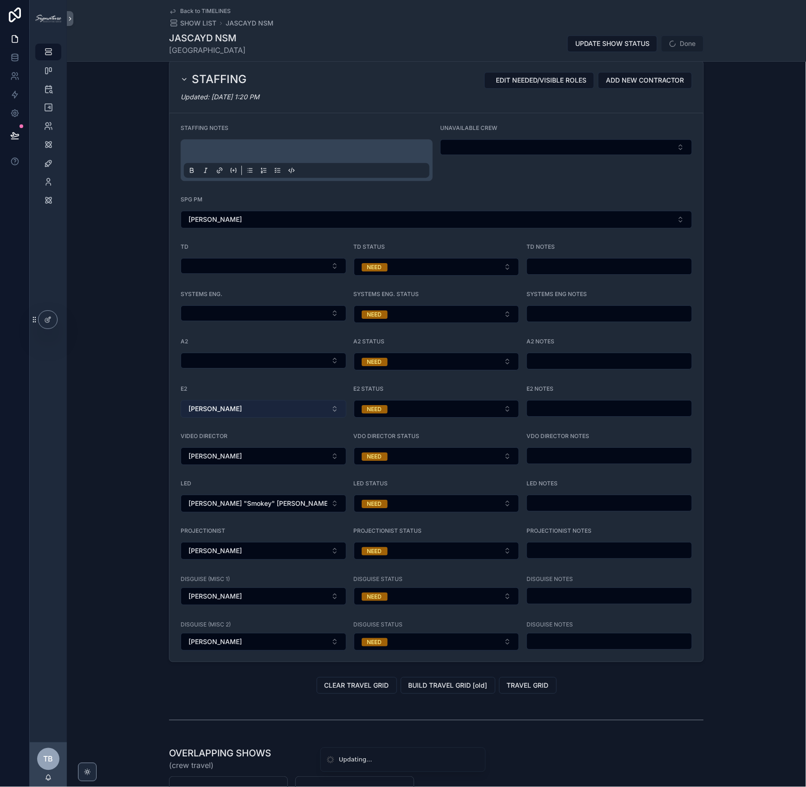
click at [199, 404] on span "[PERSON_NAME]" at bounding box center [215, 408] width 53 height 9
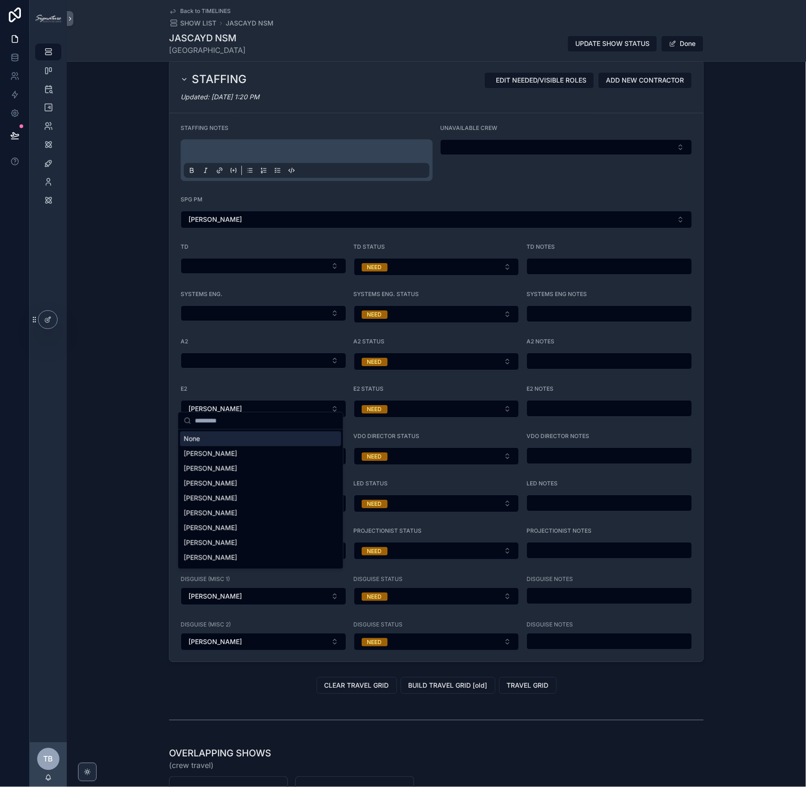
click at [203, 441] on div "None" at bounding box center [260, 439] width 161 height 15
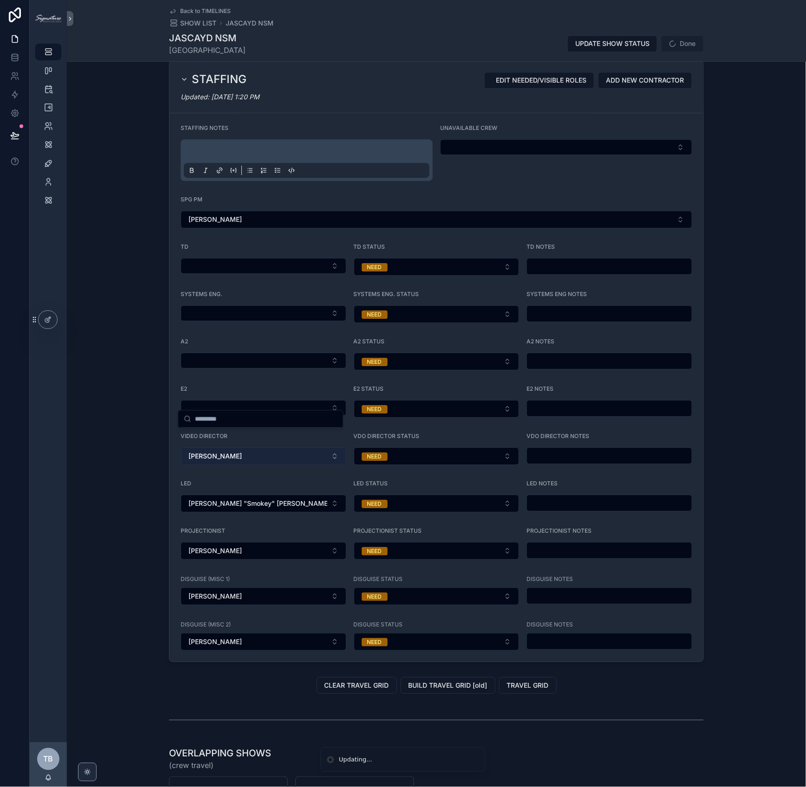
click at [202, 452] on span "[PERSON_NAME]" at bounding box center [215, 456] width 53 height 9
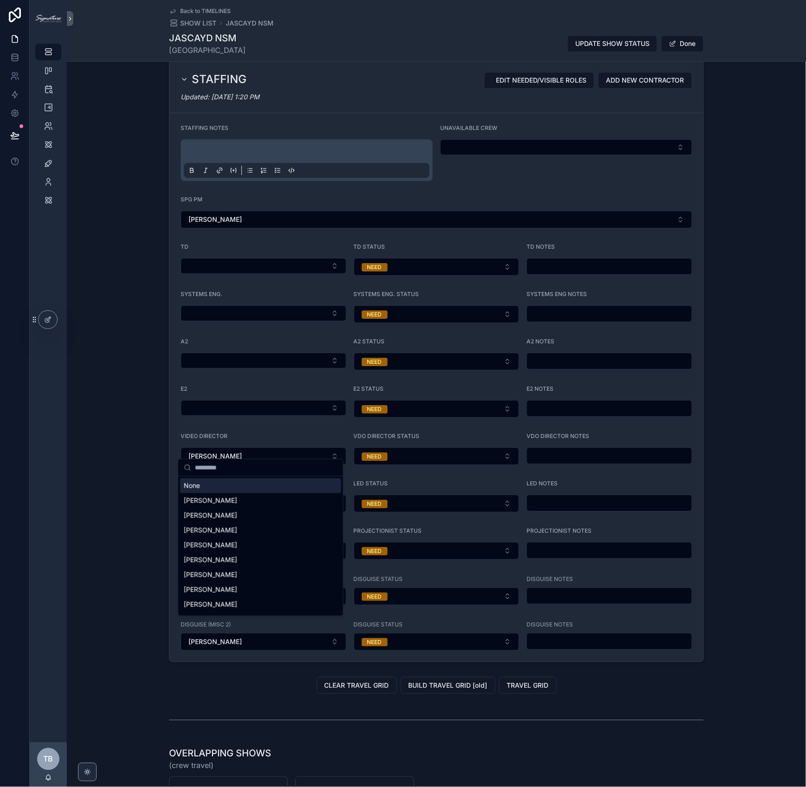
click at [200, 483] on div "None" at bounding box center [260, 486] width 161 height 15
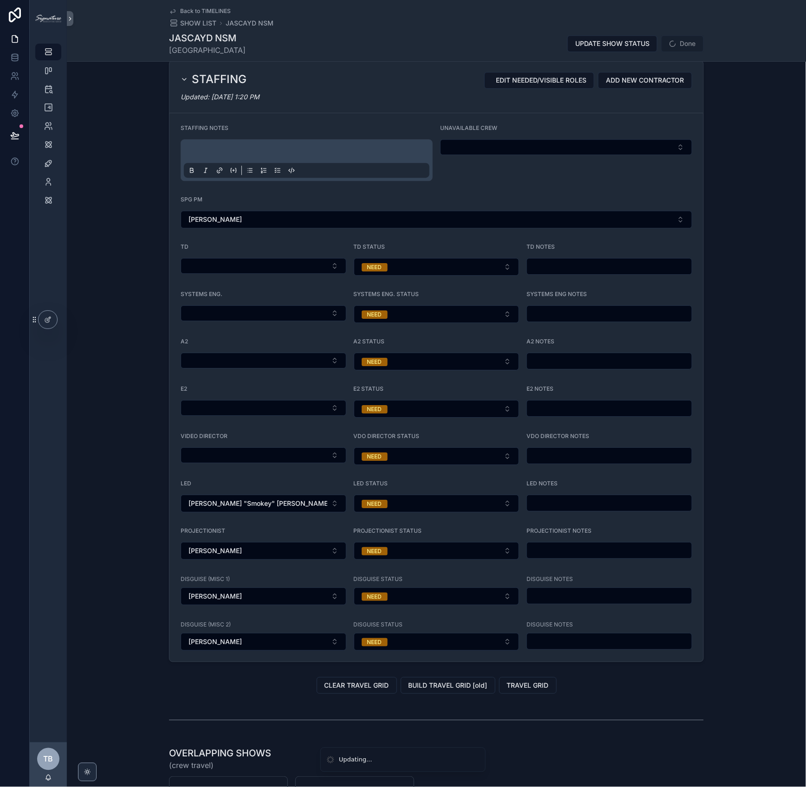
click at [199, 504] on form "STAFFING NOTES UNAVAILABLE CREW SPG PM [PERSON_NAME] TD TD STATUS NEED TD NOTES…" at bounding box center [436, 387] width 534 height 549
click at [202, 499] on span "[PERSON_NAME] "Smokey" [PERSON_NAME]" at bounding box center [258, 503] width 139 height 9
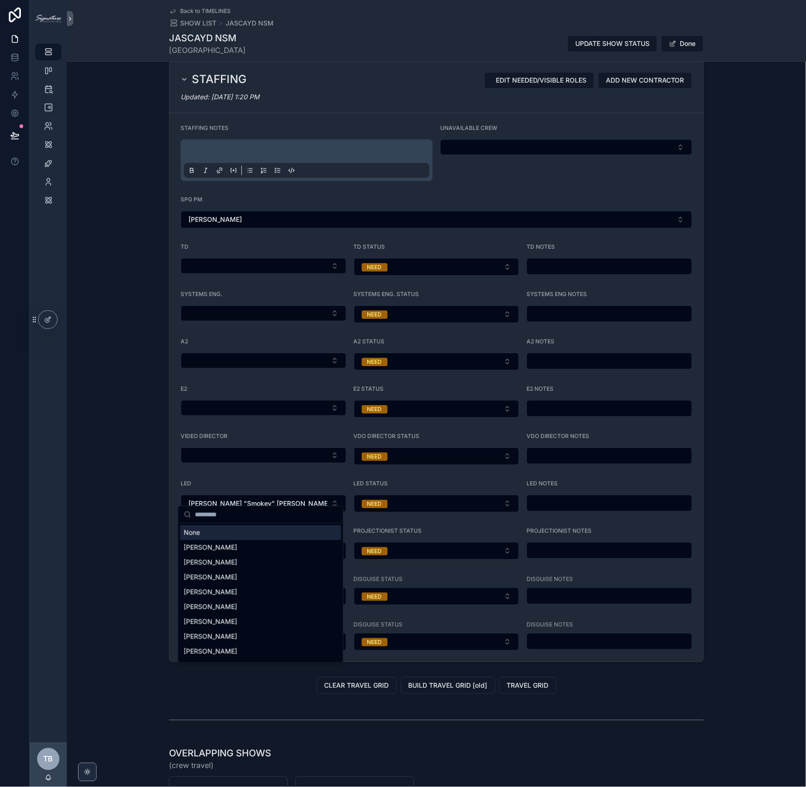
click at [202, 532] on div "None" at bounding box center [260, 533] width 161 height 15
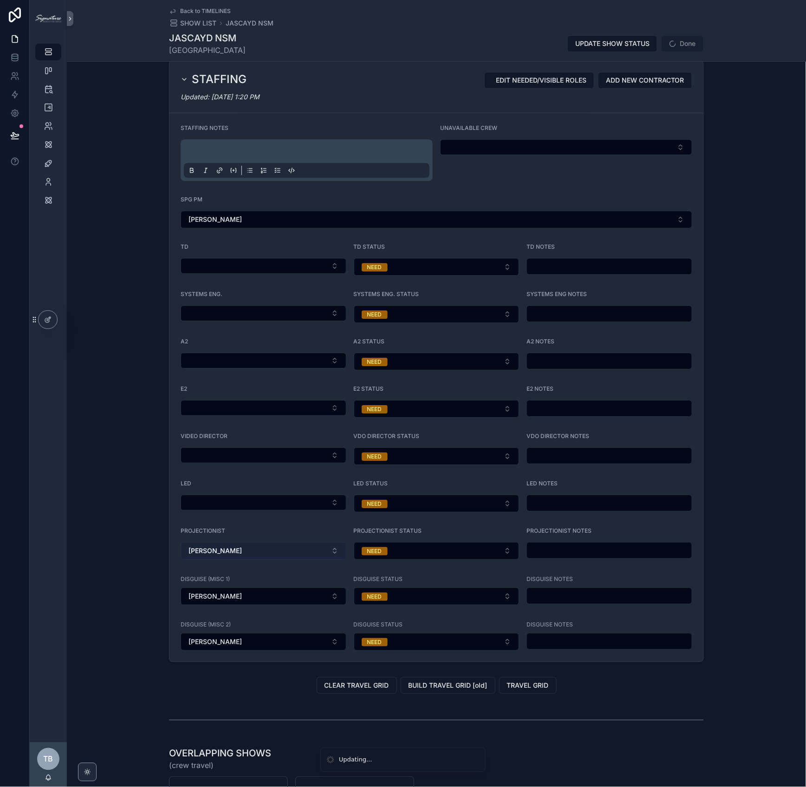
click at [247, 545] on button "[PERSON_NAME]" at bounding box center [264, 551] width 166 height 18
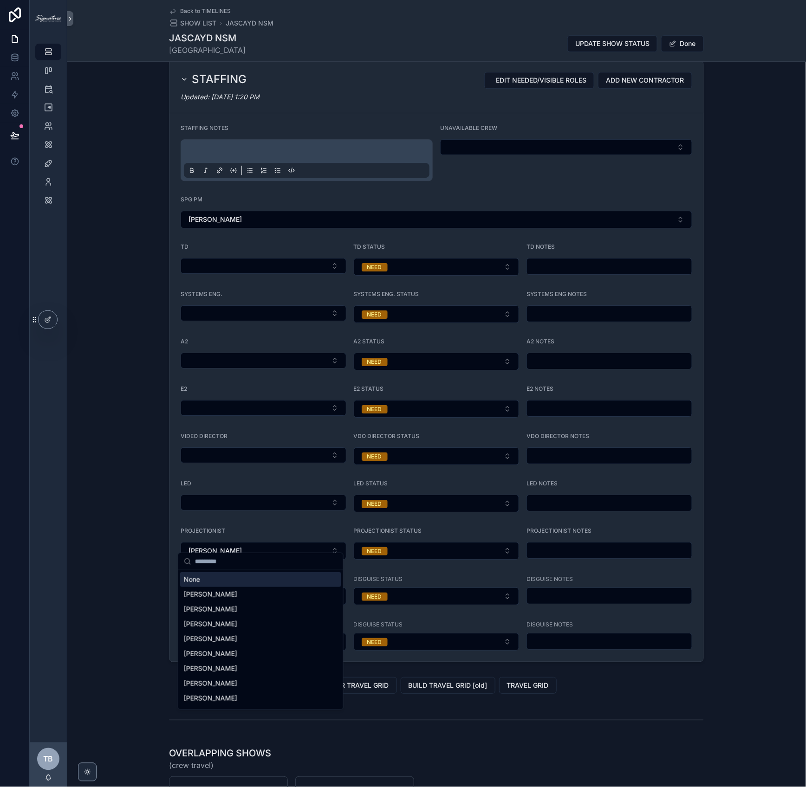
click at [210, 581] on div "None" at bounding box center [260, 579] width 161 height 15
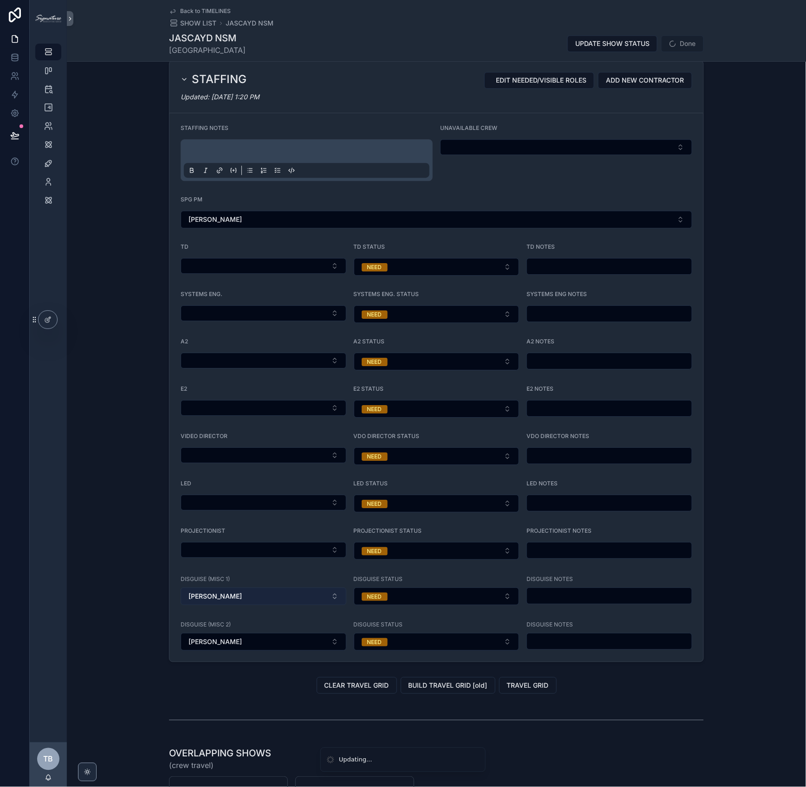
click at [207, 581] on span "[PERSON_NAME]" at bounding box center [215, 596] width 53 height 9
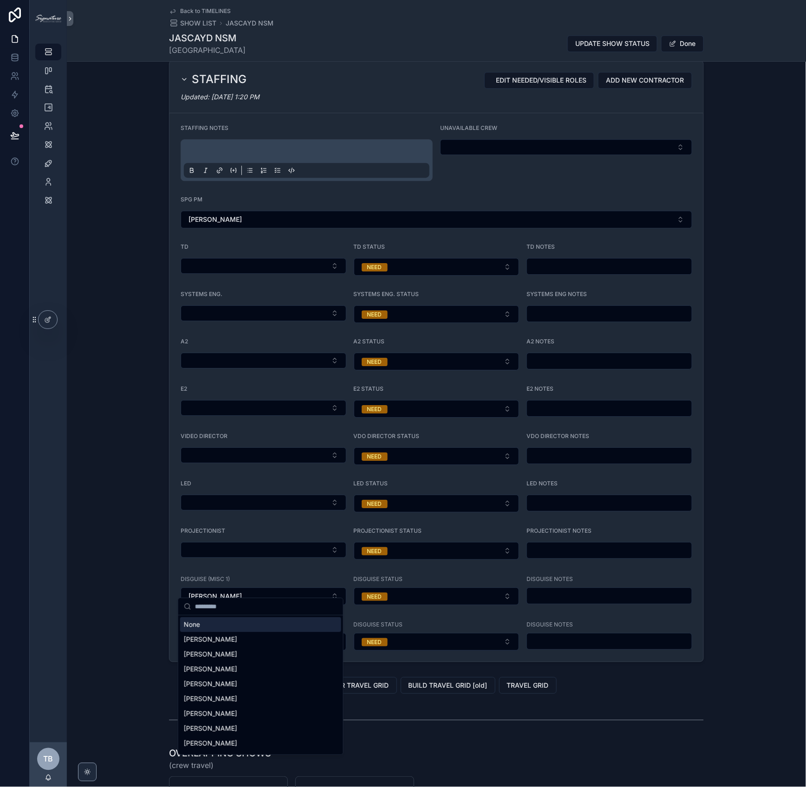
click at [206, 581] on div "None" at bounding box center [260, 625] width 161 height 15
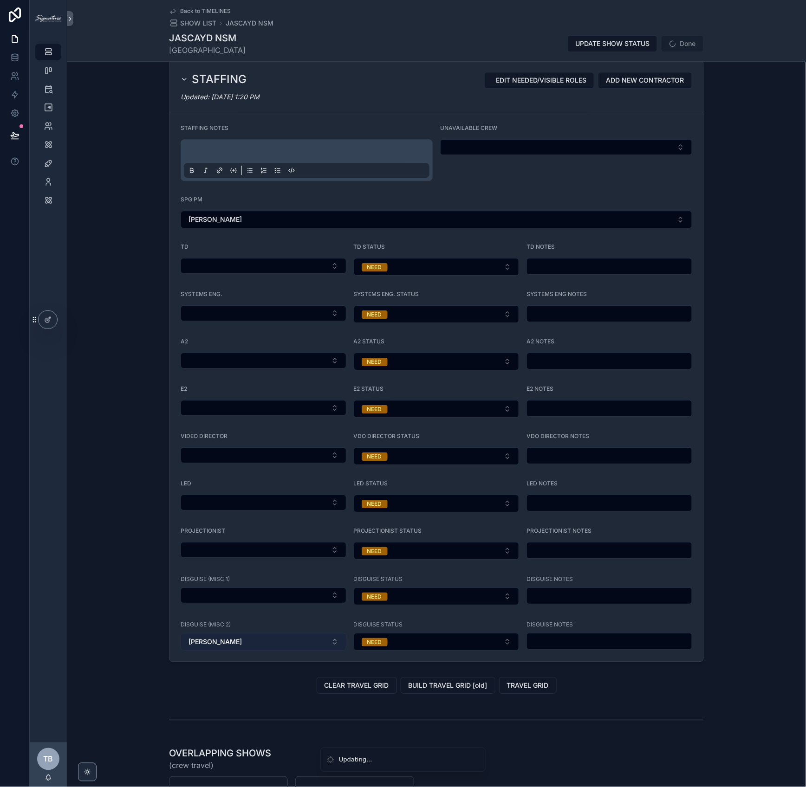
click at [212, 581] on button "[PERSON_NAME]" at bounding box center [264, 642] width 166 height 18
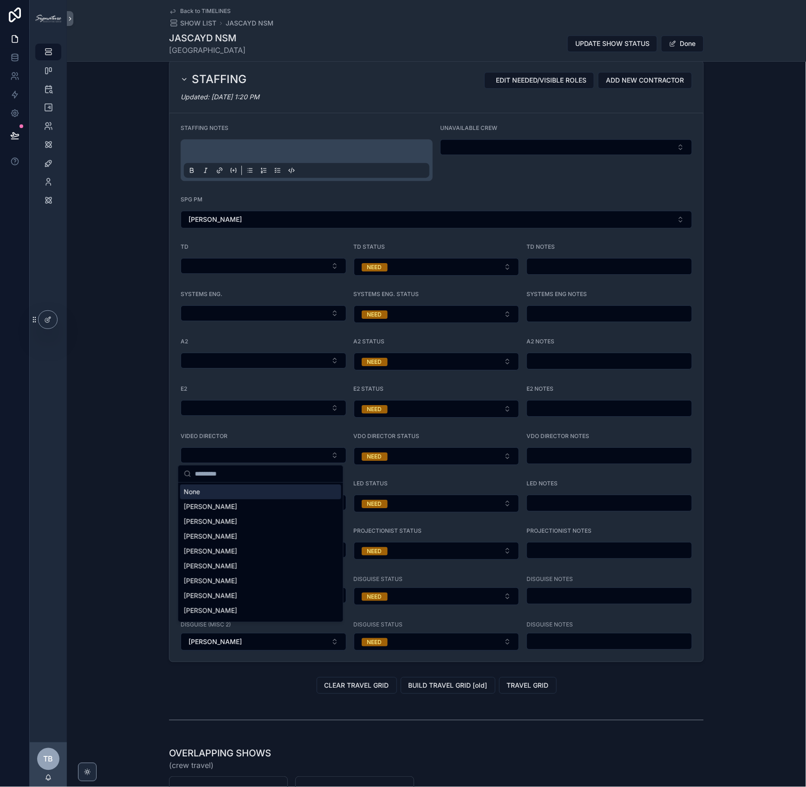
click at [209, 498] on div "None" at bounding box center [260, 492] width 161 height 15
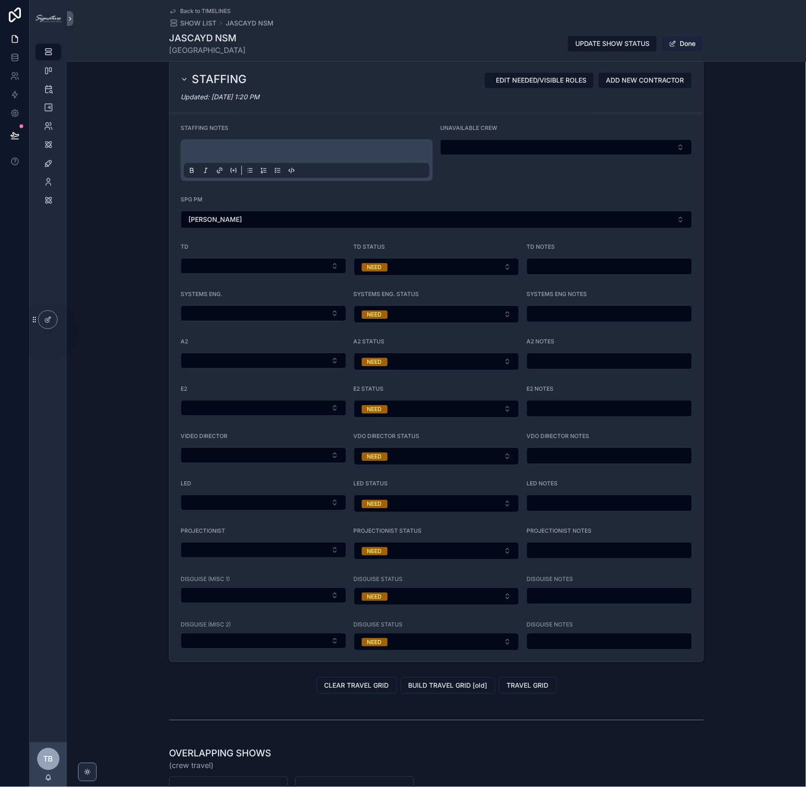
click at [691, 39] on button "Done" at bounding box center [682, 43] width 43 height 17
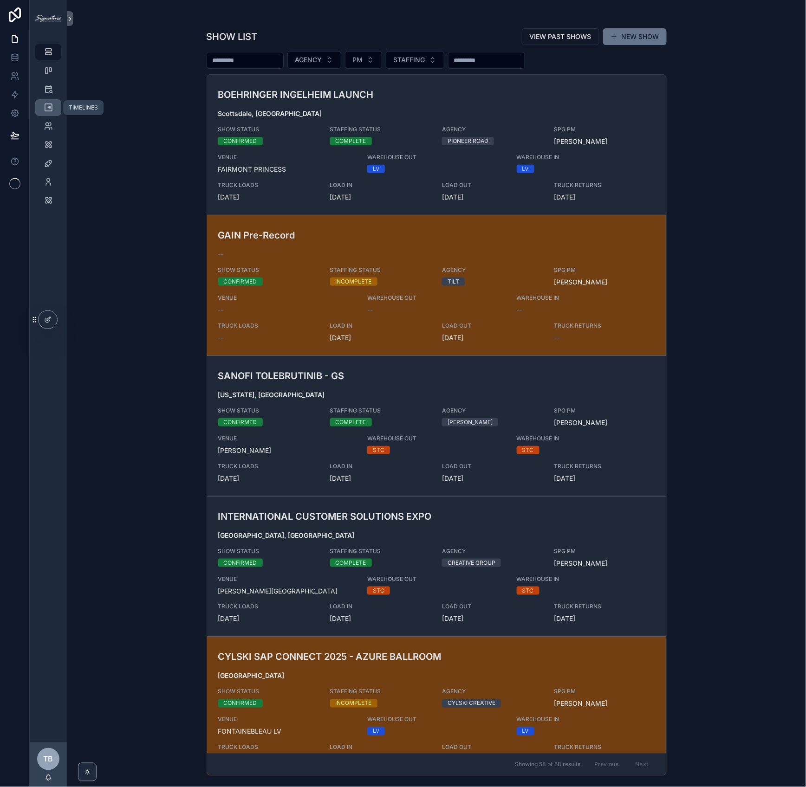
click at [46, 109] on icon "scrollable content" at bounding box center [48, 107] width 9 height 9
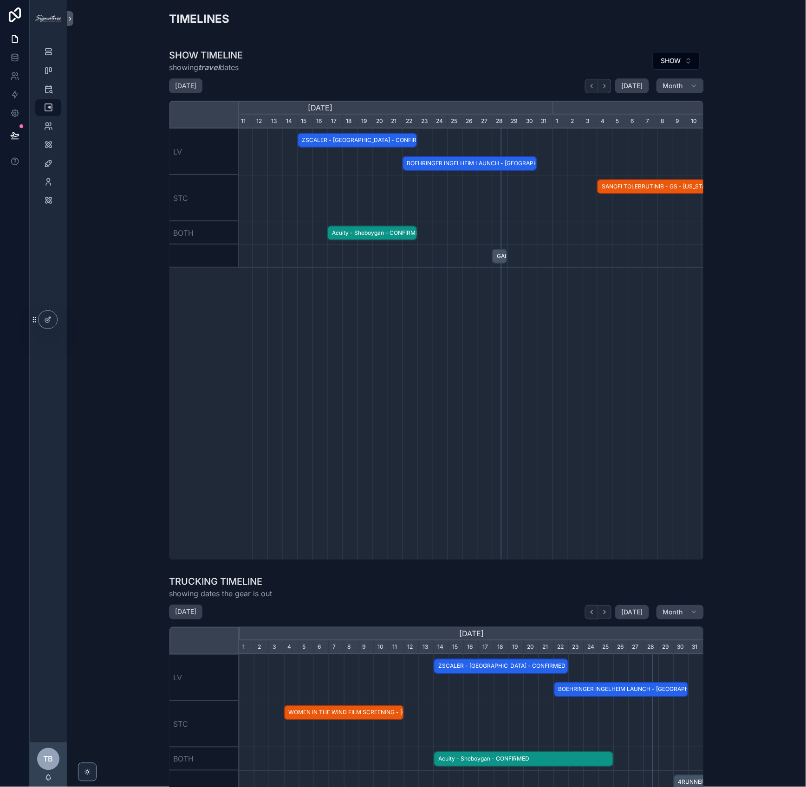
scroll to position [0, 618]
